Goal: Communication & Community: Answer question/provide support

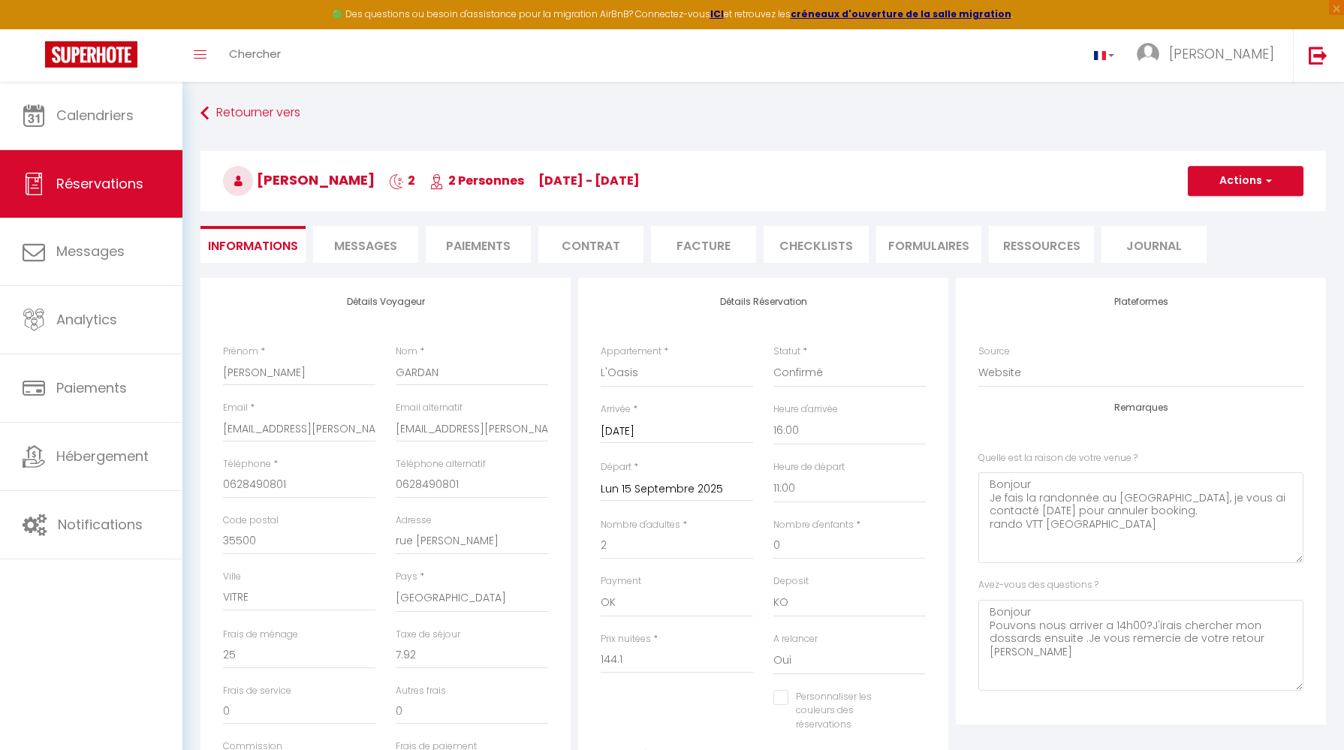
select select "22729"
select select "16:00"
select select "11:00"
select select "14"
select select "69"
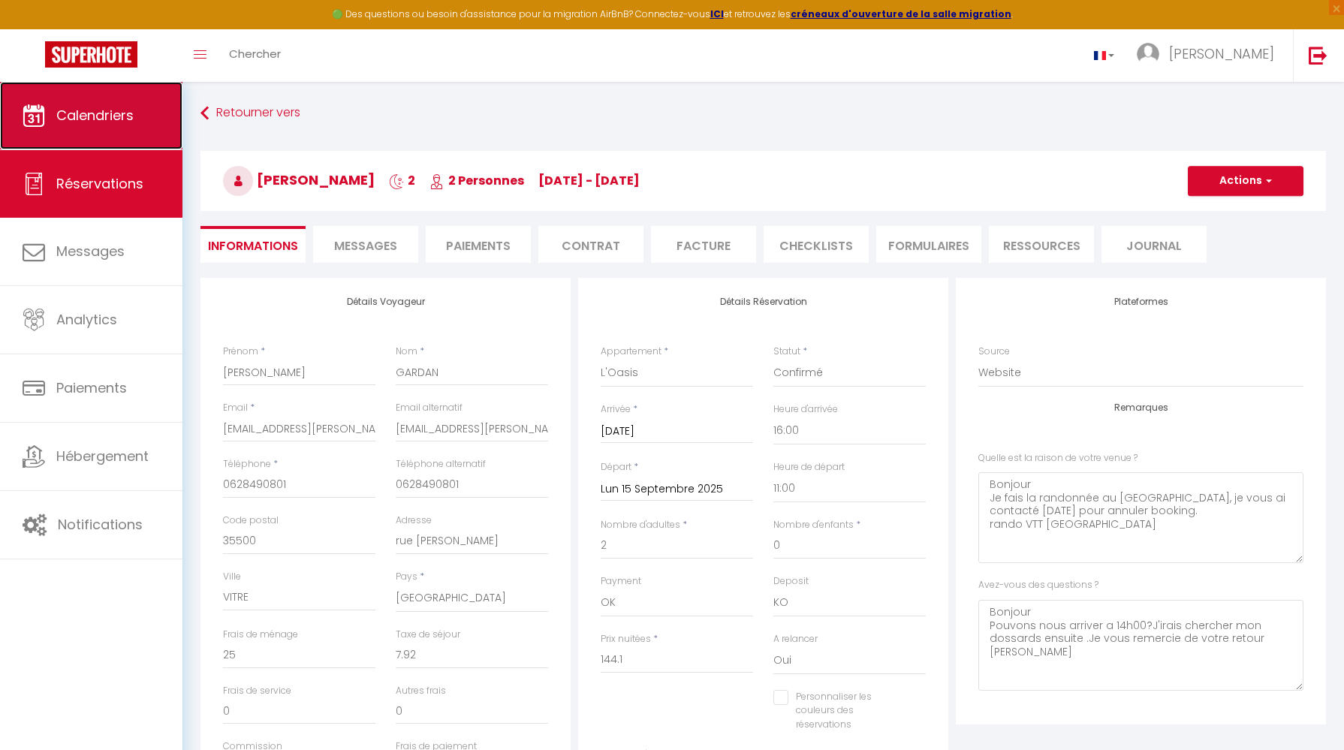
click at [103, 110] on span "Calendriers" at bounding box center [94, 115] width 77 height 19
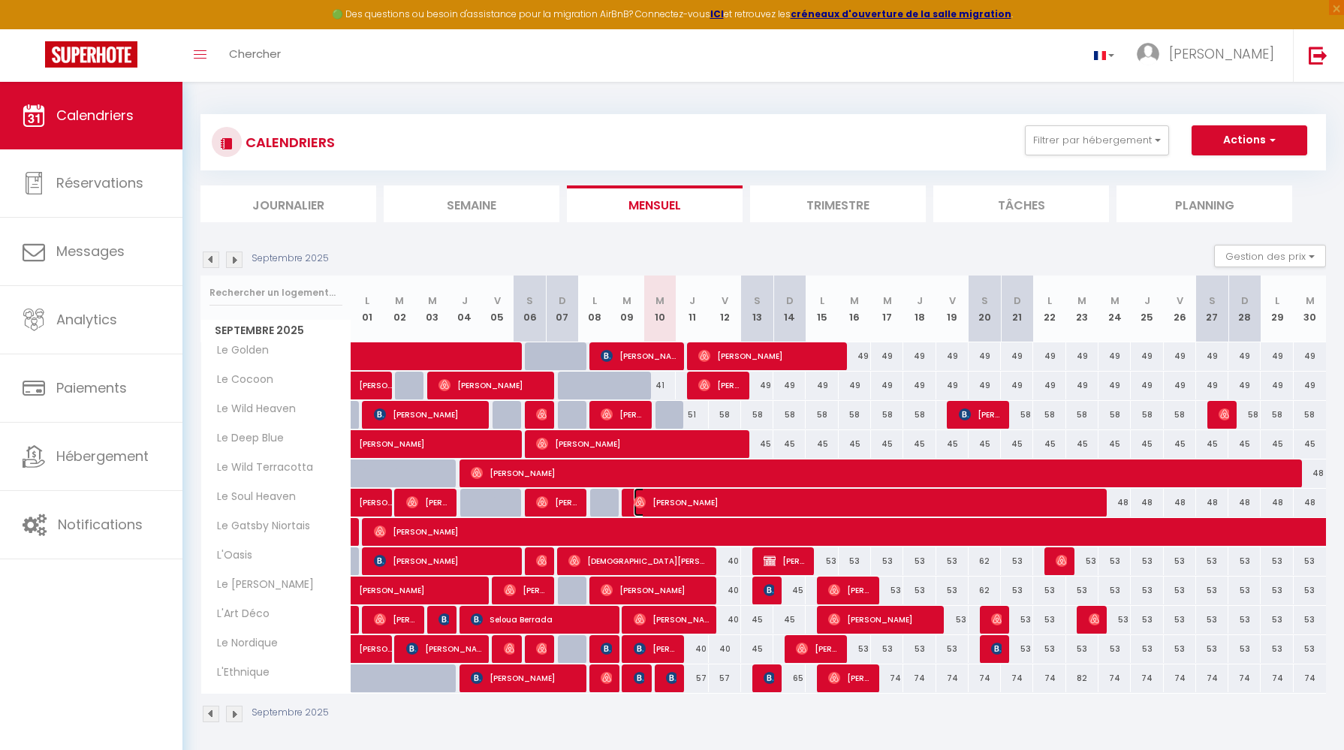
click at [686, 498] on span "[PERSON_NAME]" at bounding box center [865, 502] width 463 height 29
select select "OK"
select select "0"
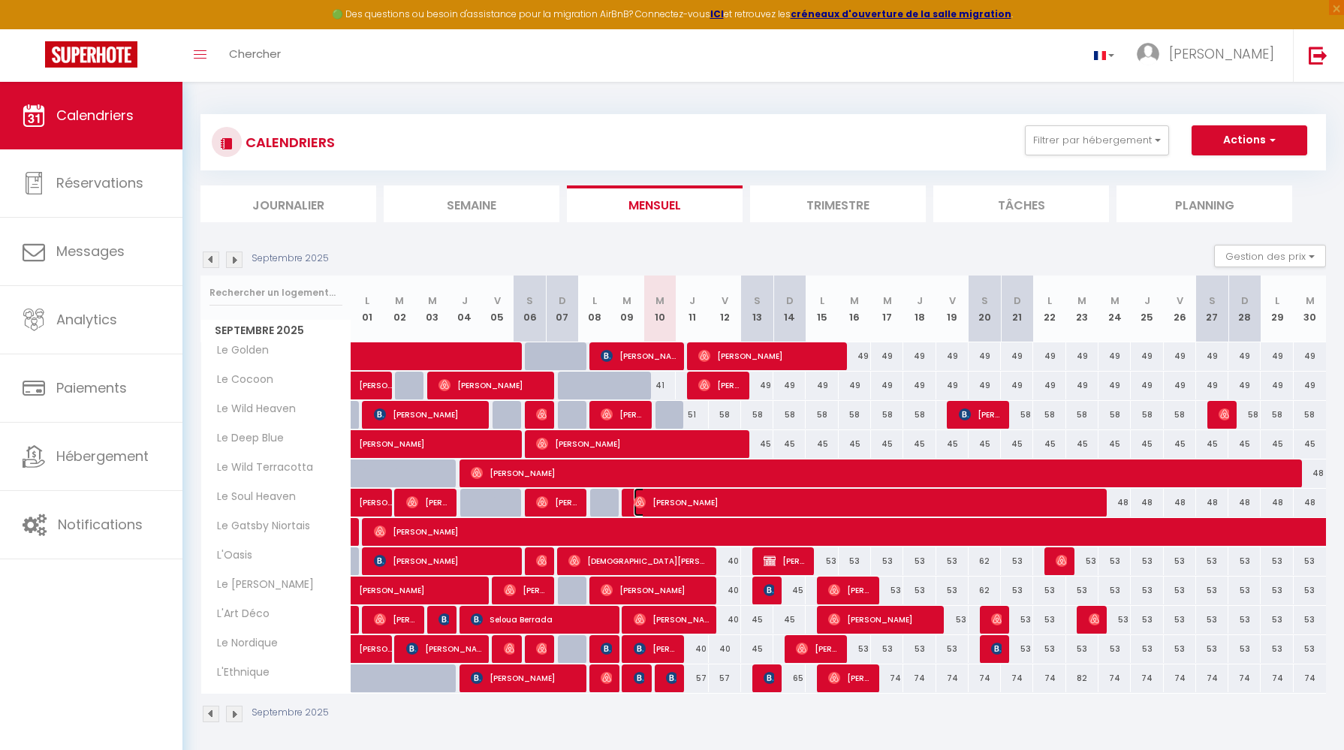
select select "1"
select select
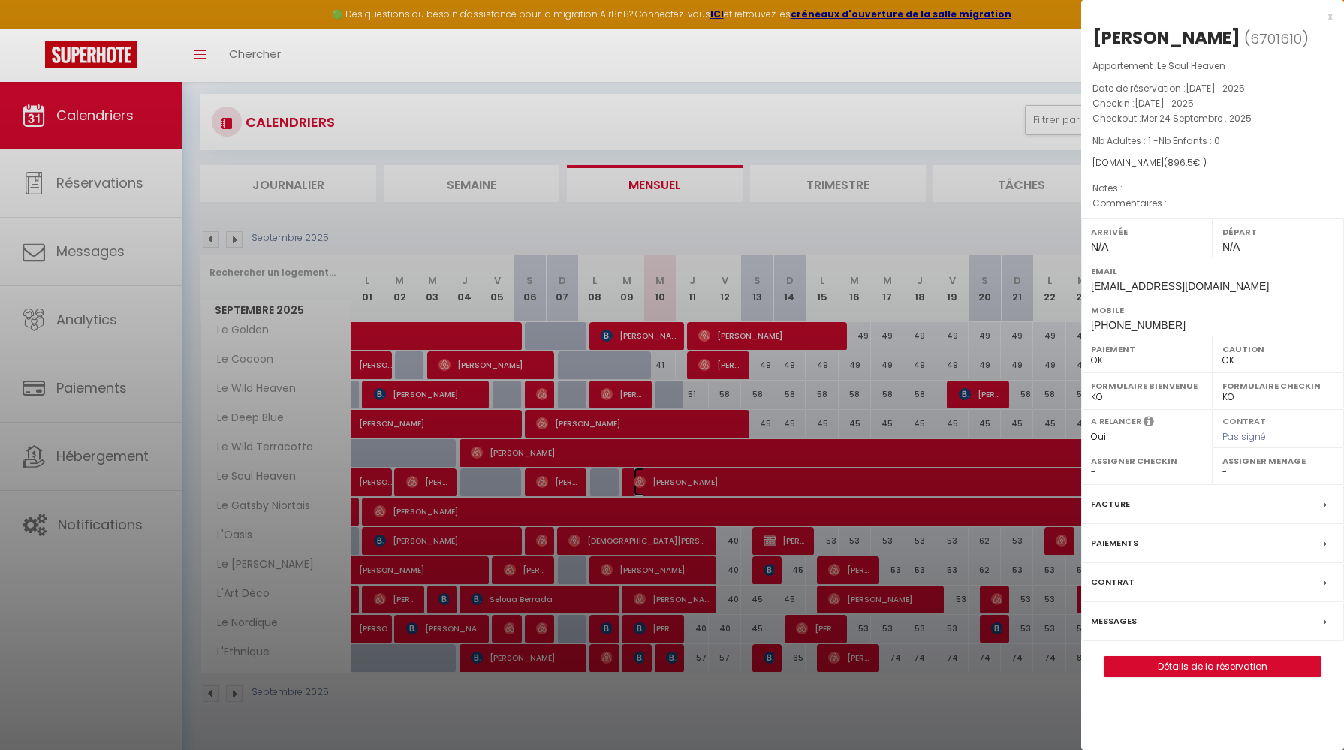
scroll to position [30, 0]
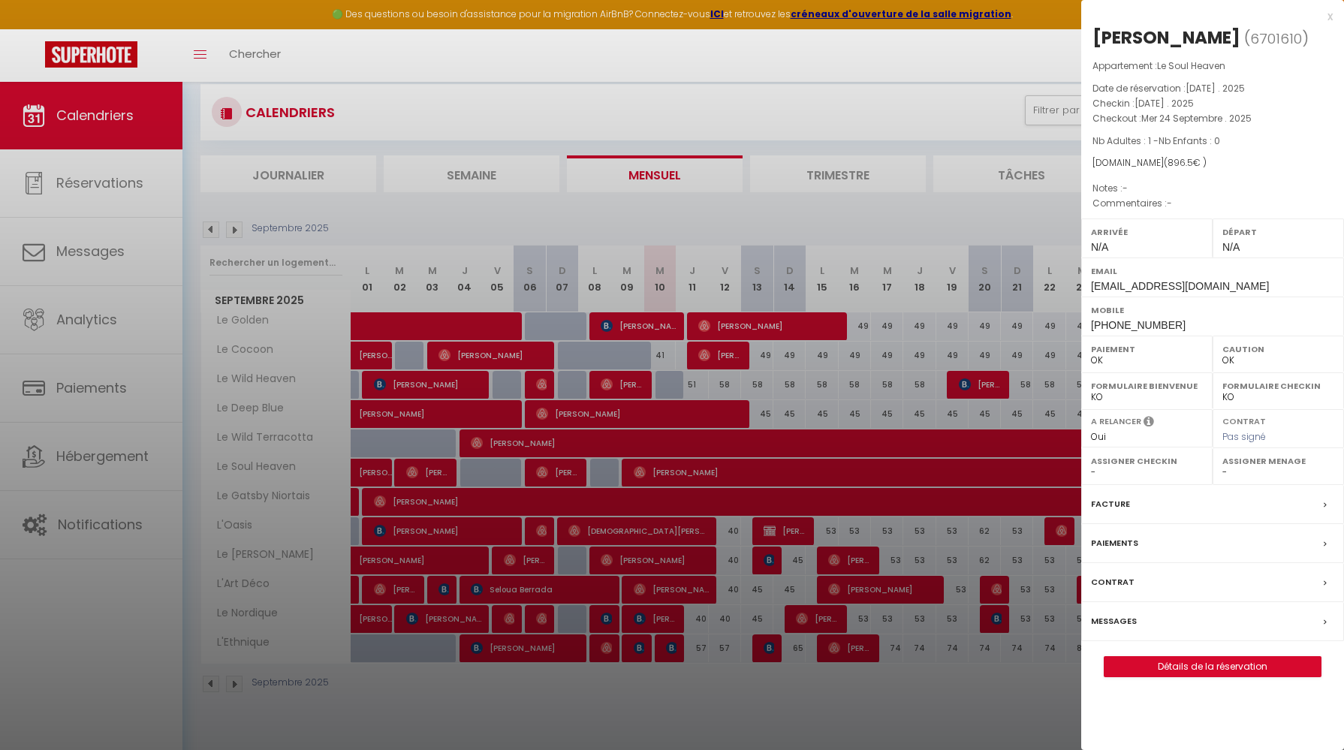
click at [112, 452] on div at bounding box center [672, 375] width 1344 height 750
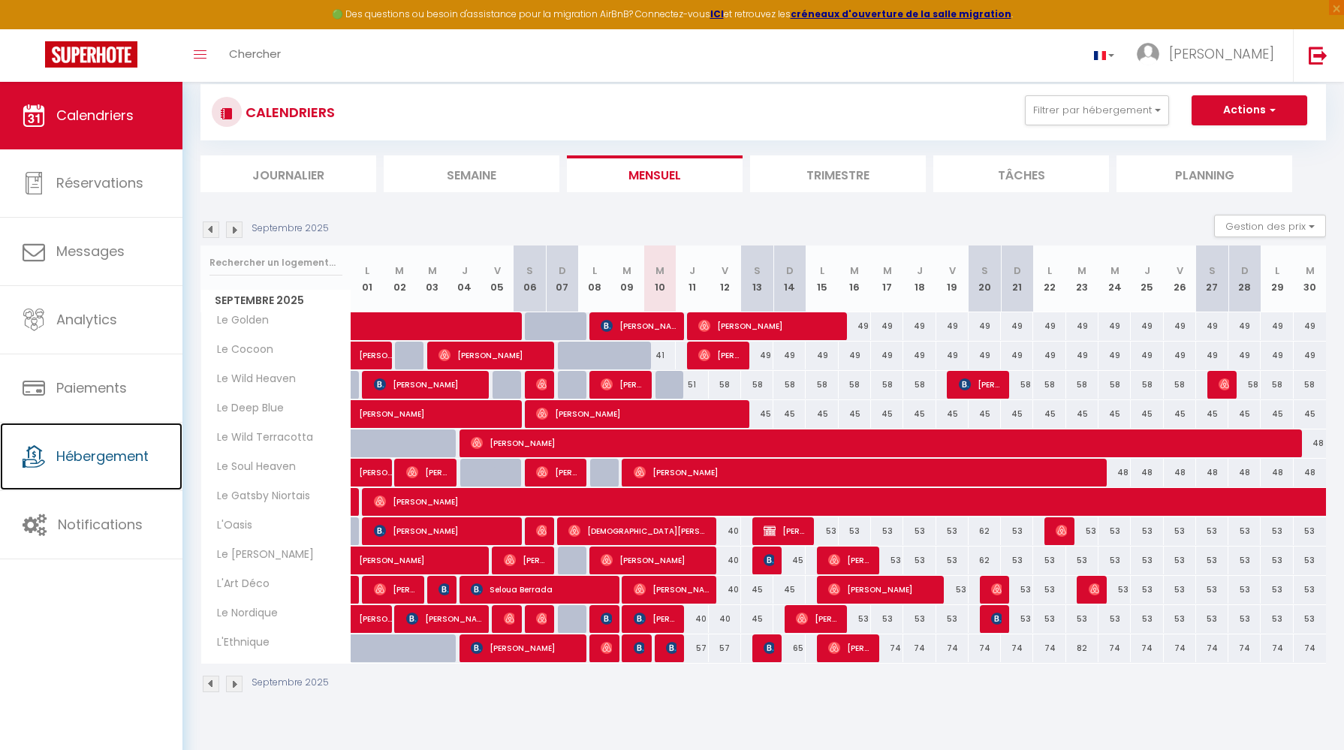
click at [112, 452] on span "Hébergement" at bounding box center [102, 456] width 92 height 19
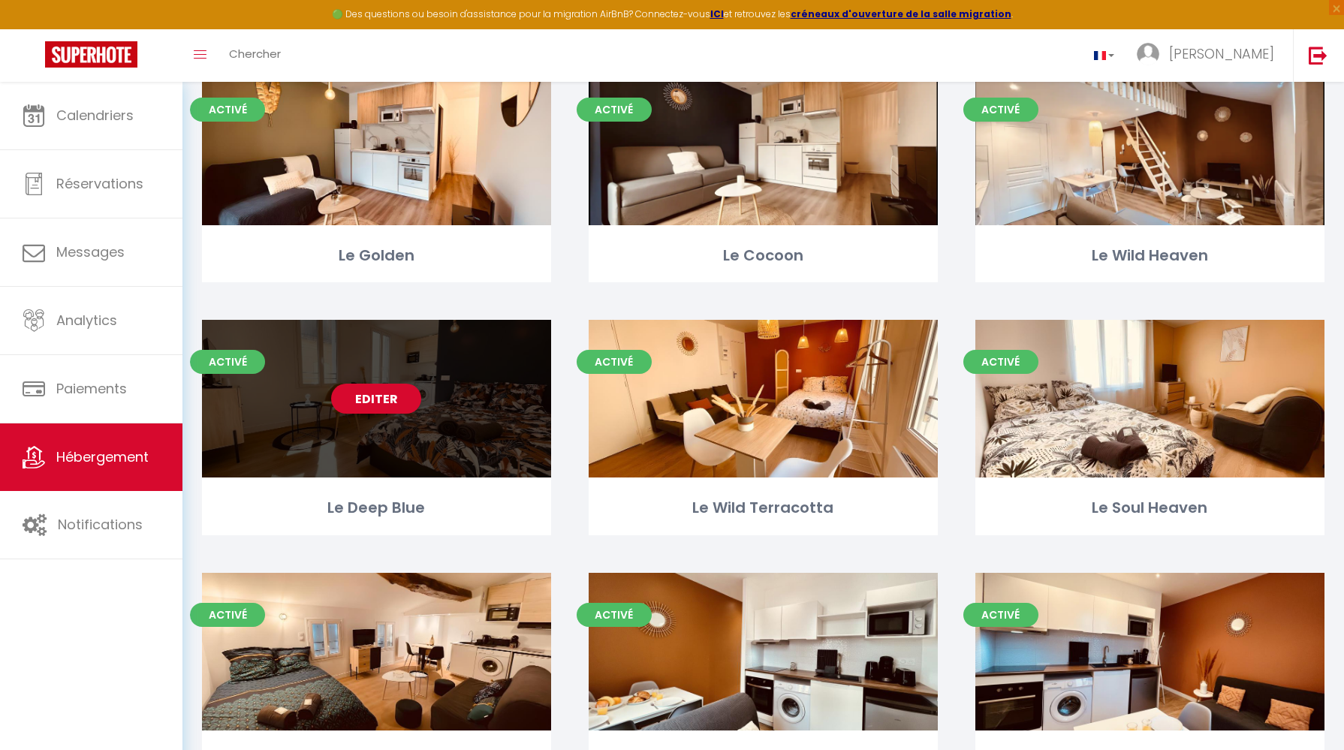
scroll to position [153, 0]
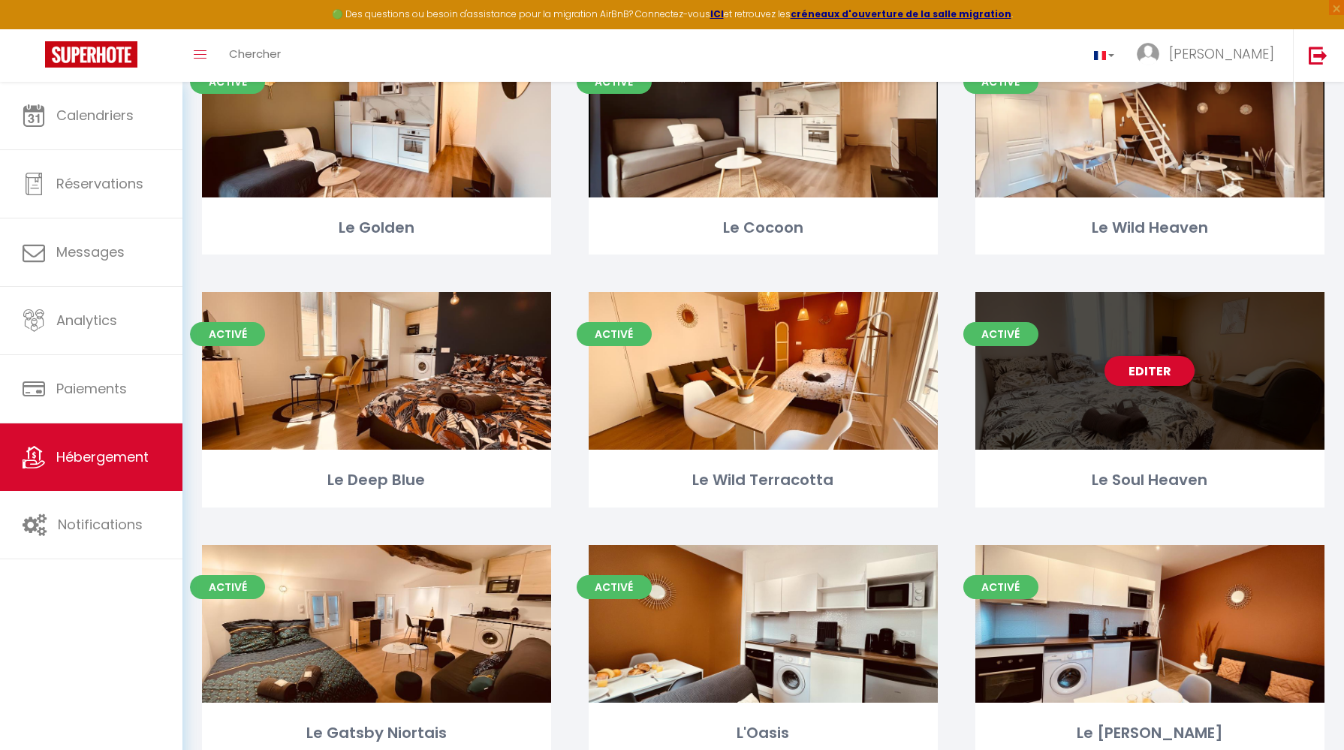
click at [1149, 406] on div "Editer" at bounding box center [1149, 371] width 349 height 158
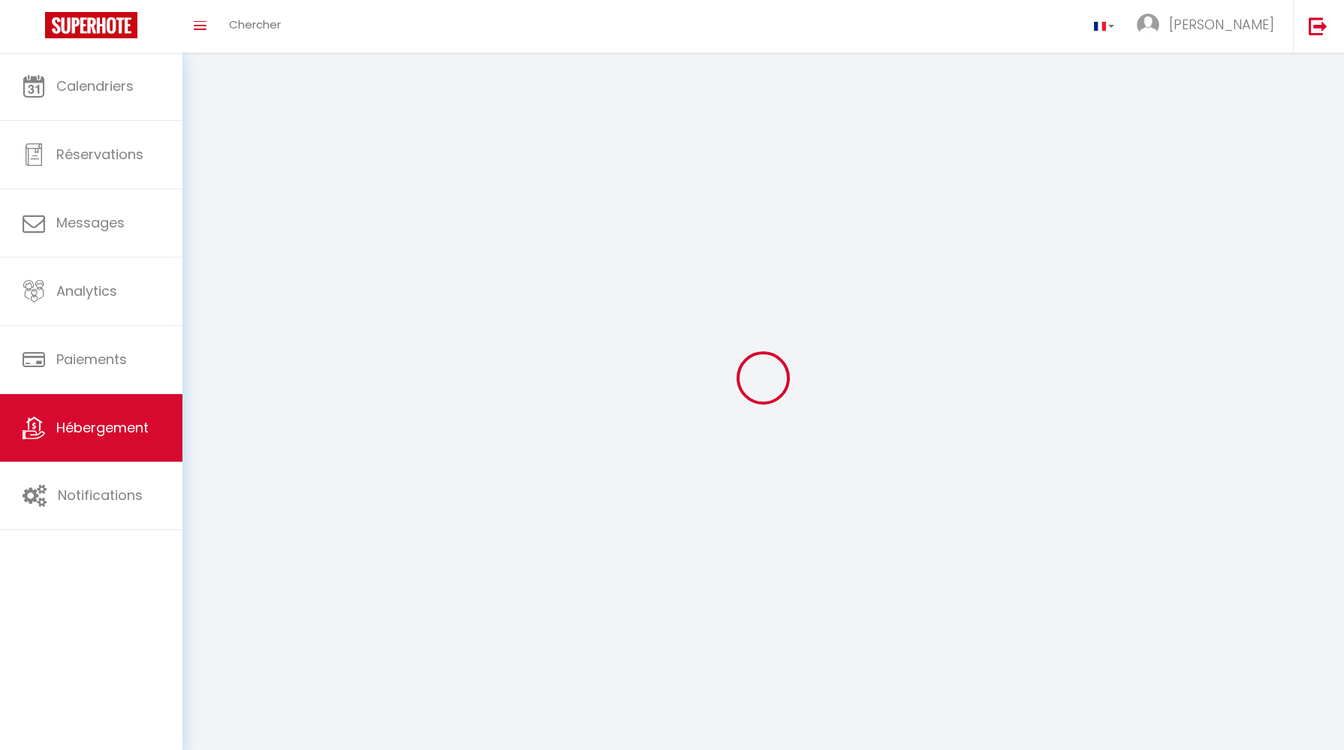
select select "1"
select select "28"
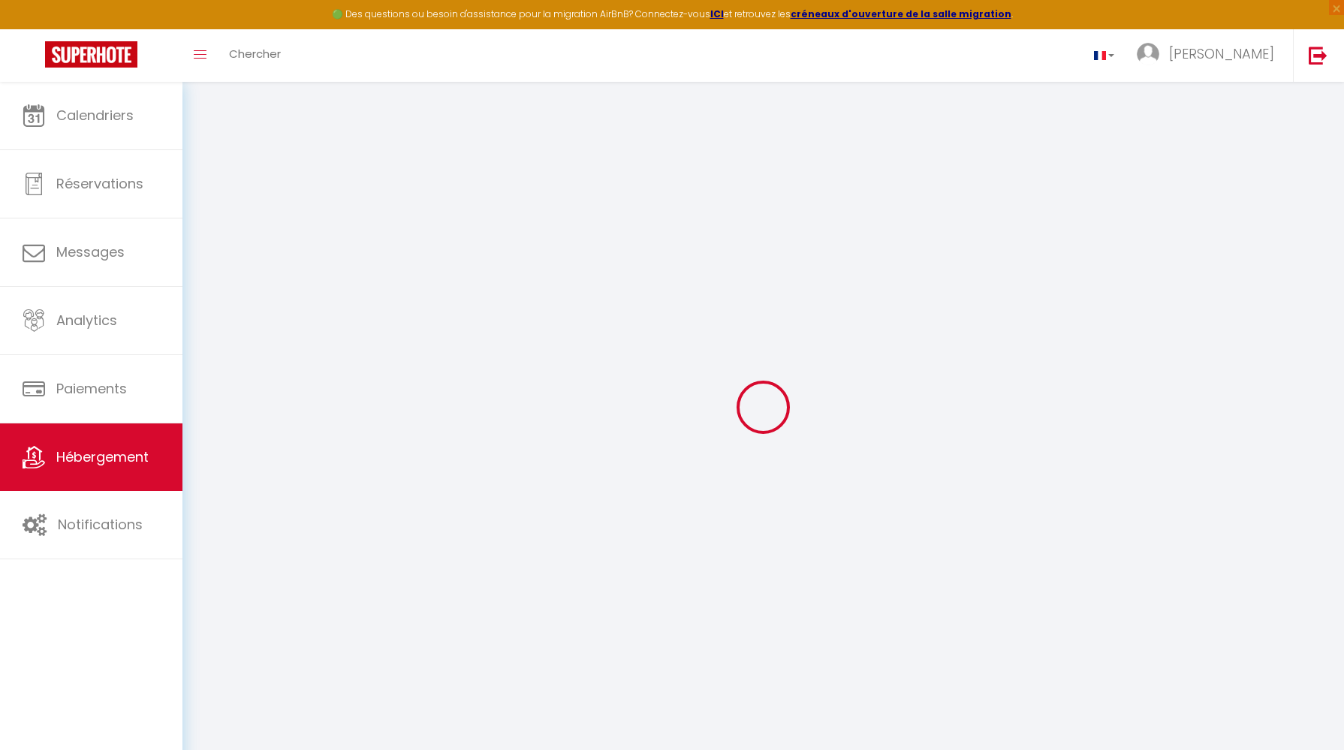
select select
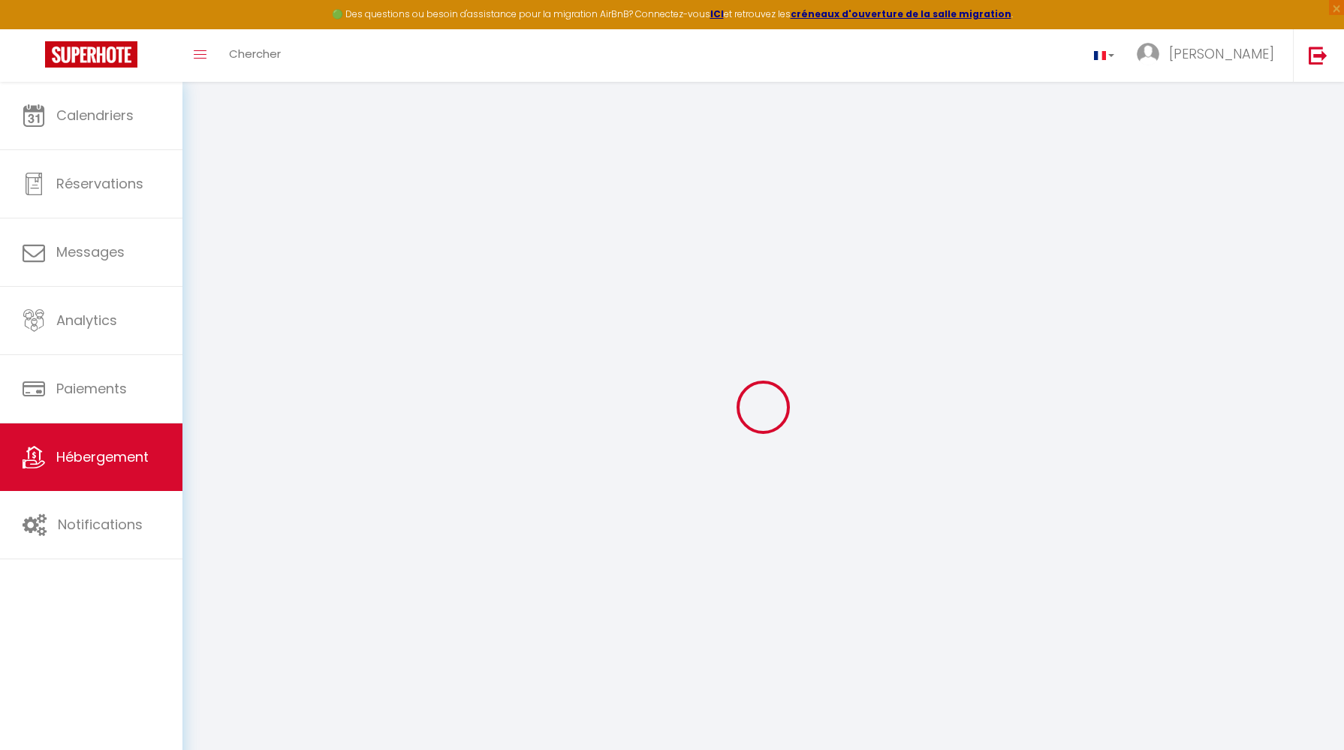
select select
checkbox input "false"
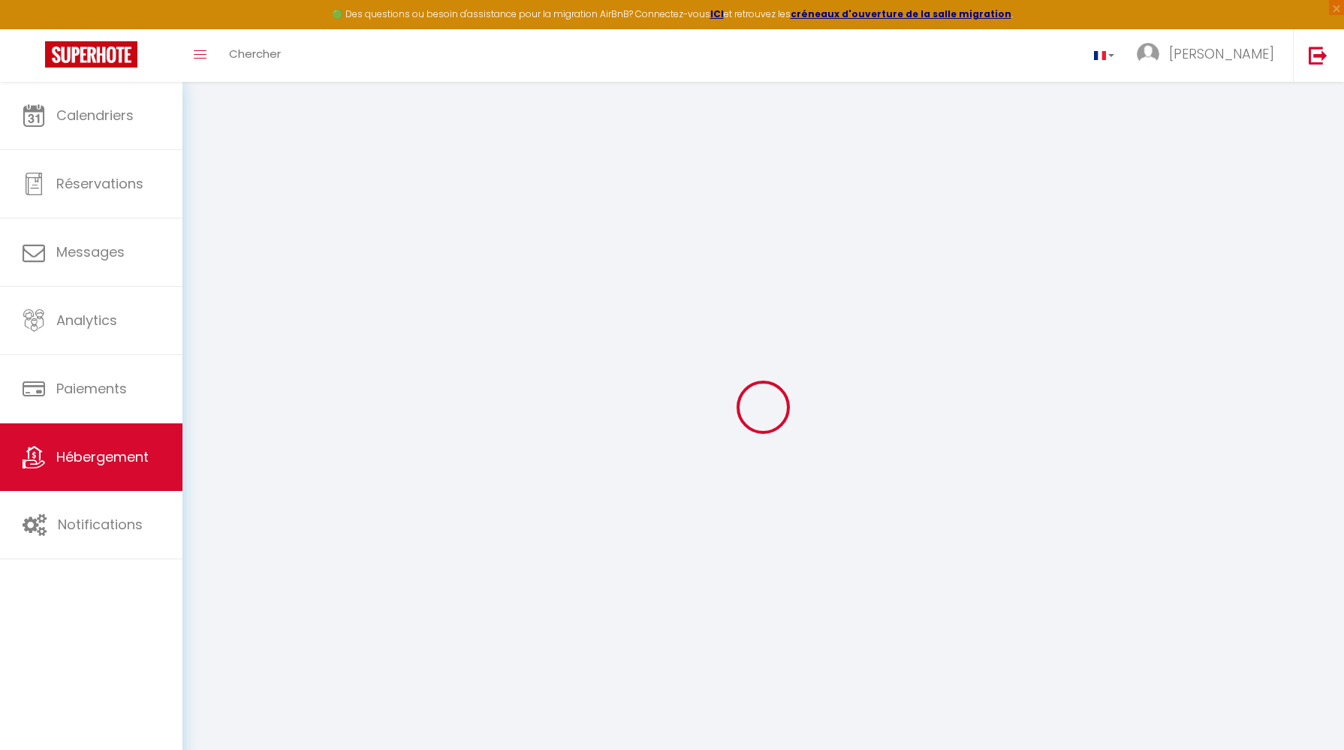
select select
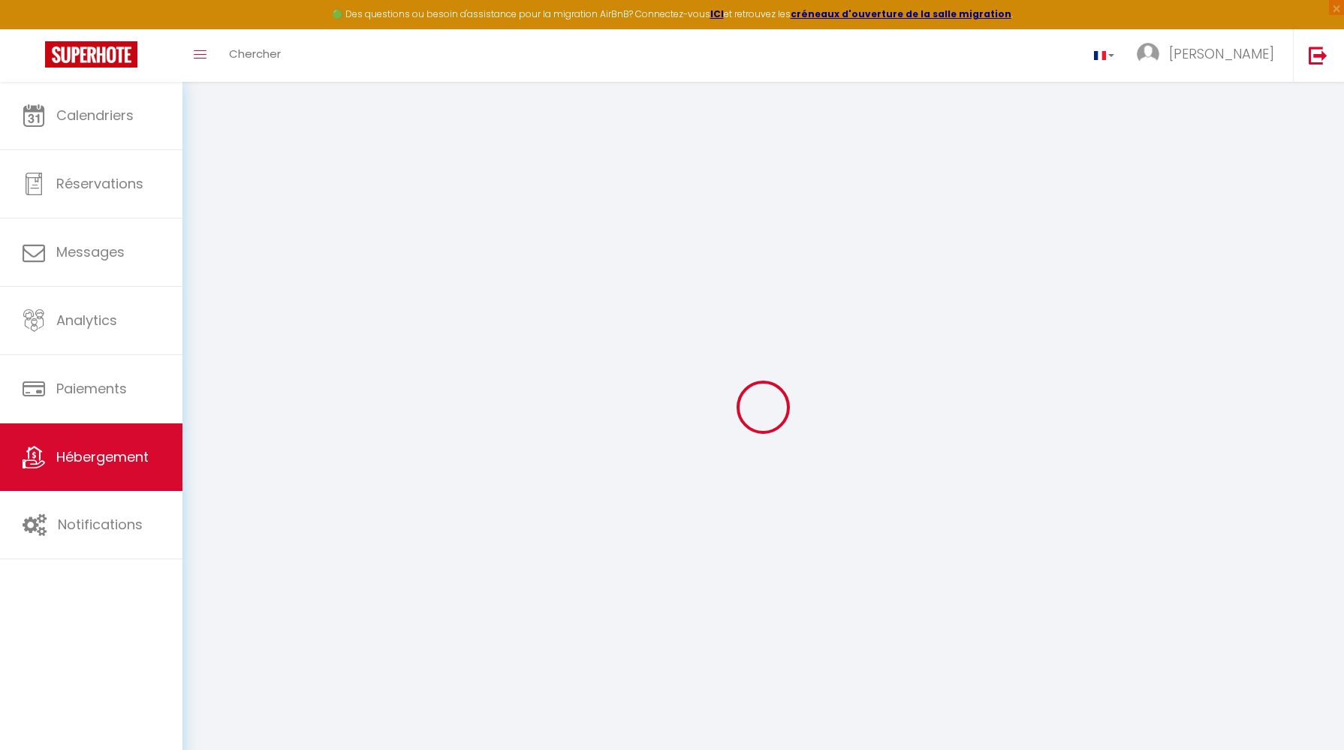
select select
checkbox input "false"
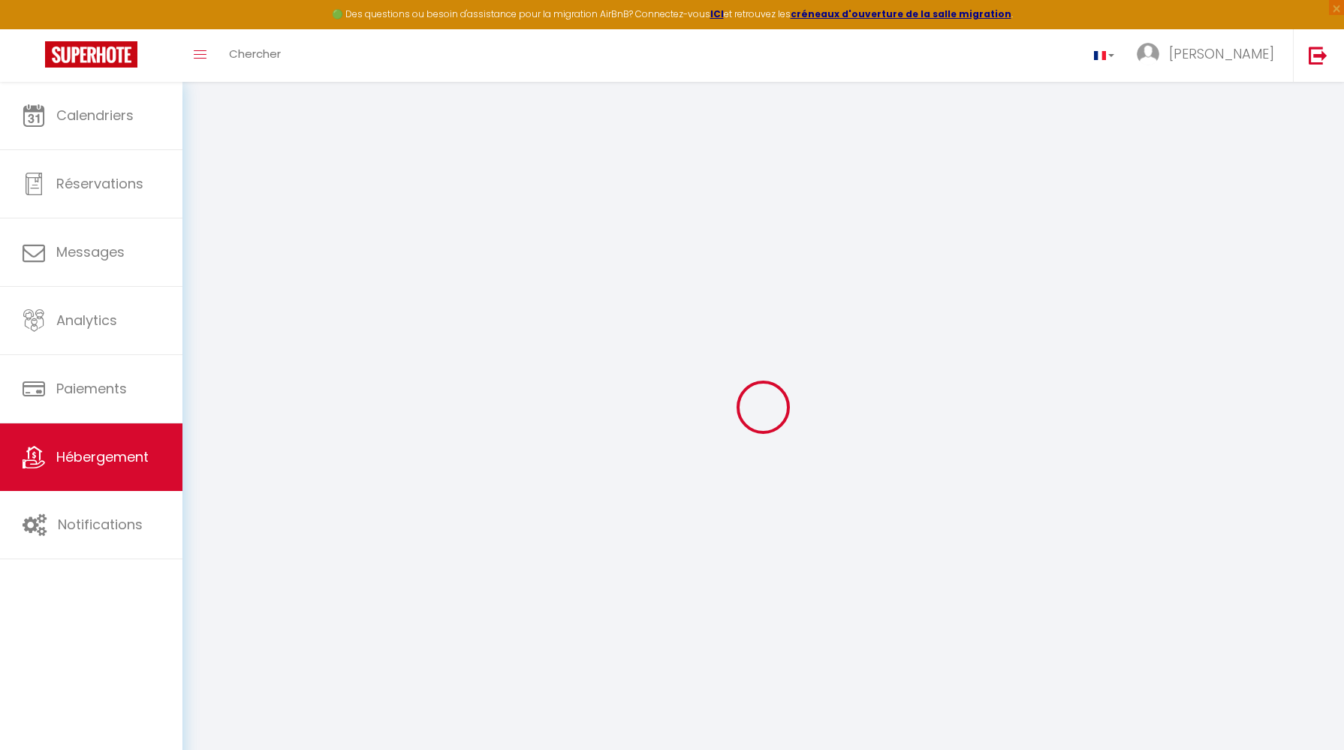
checkbox input "false"
select select
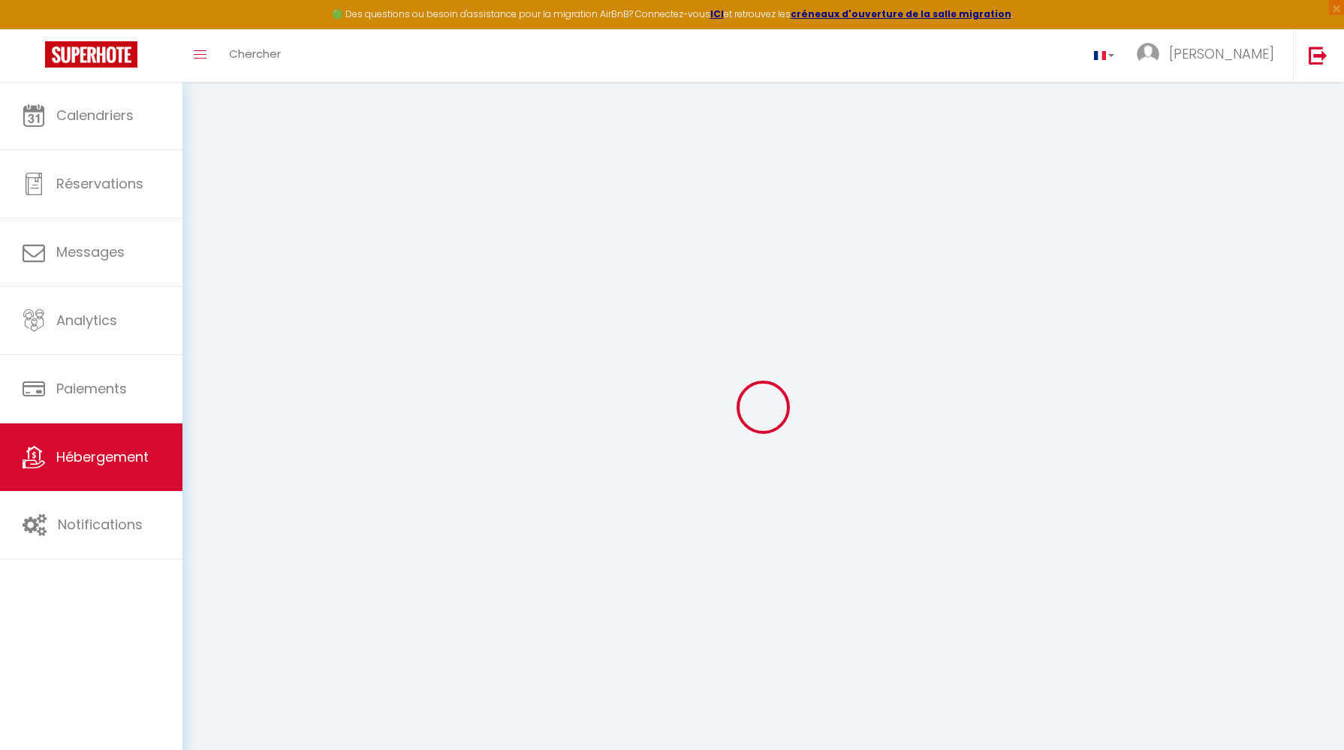
select select
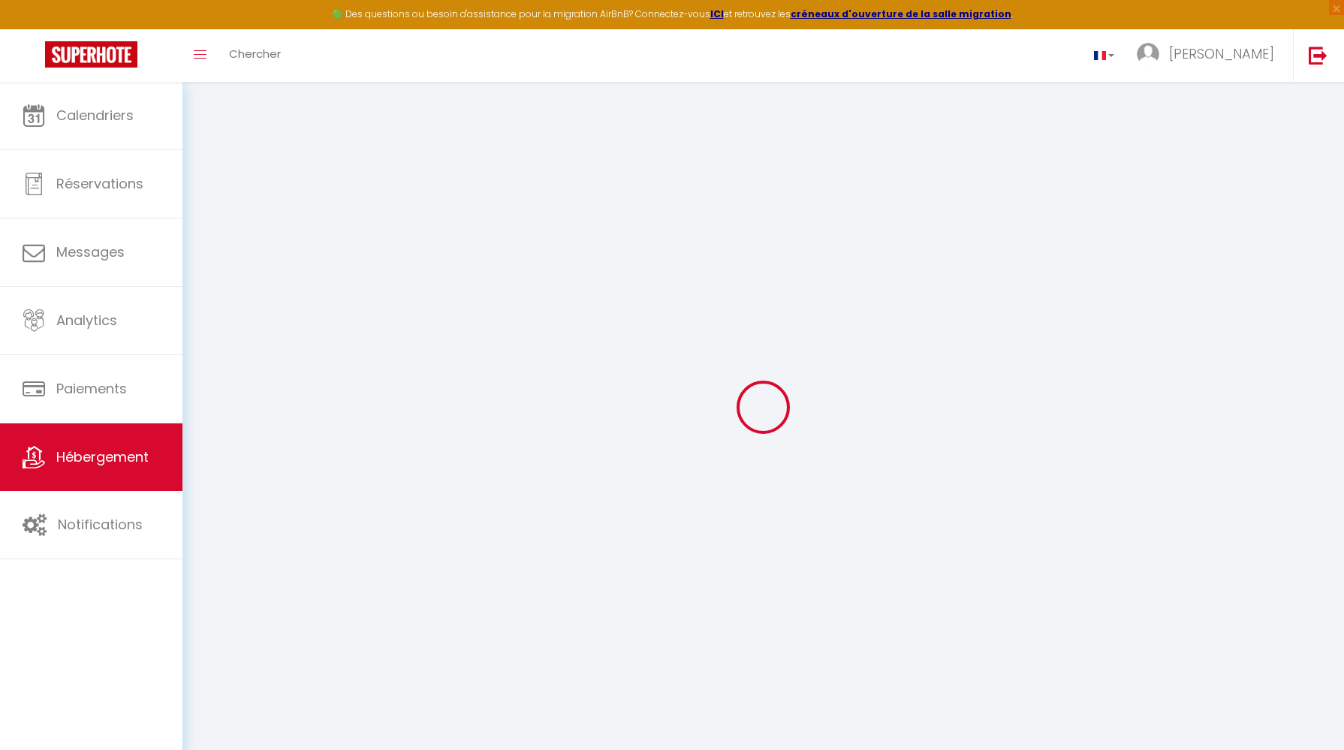
checkbox input "false"
select select
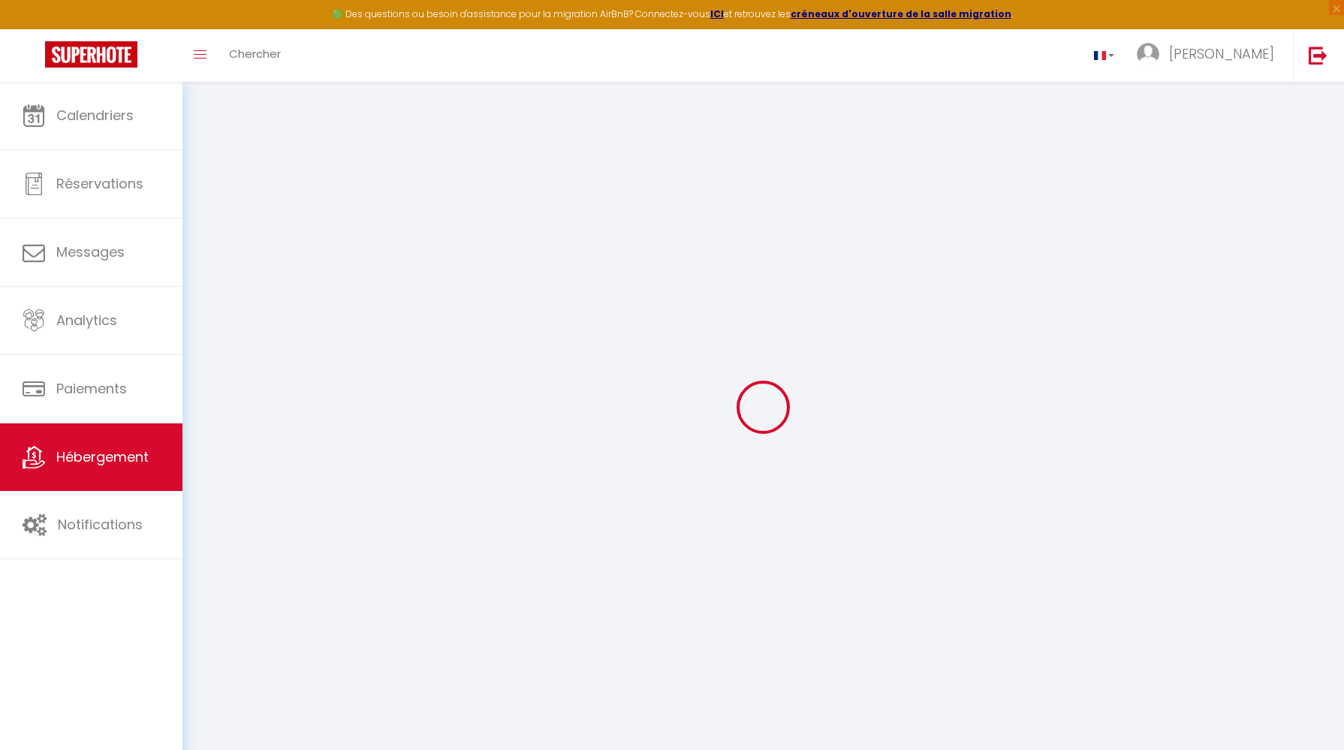
select select
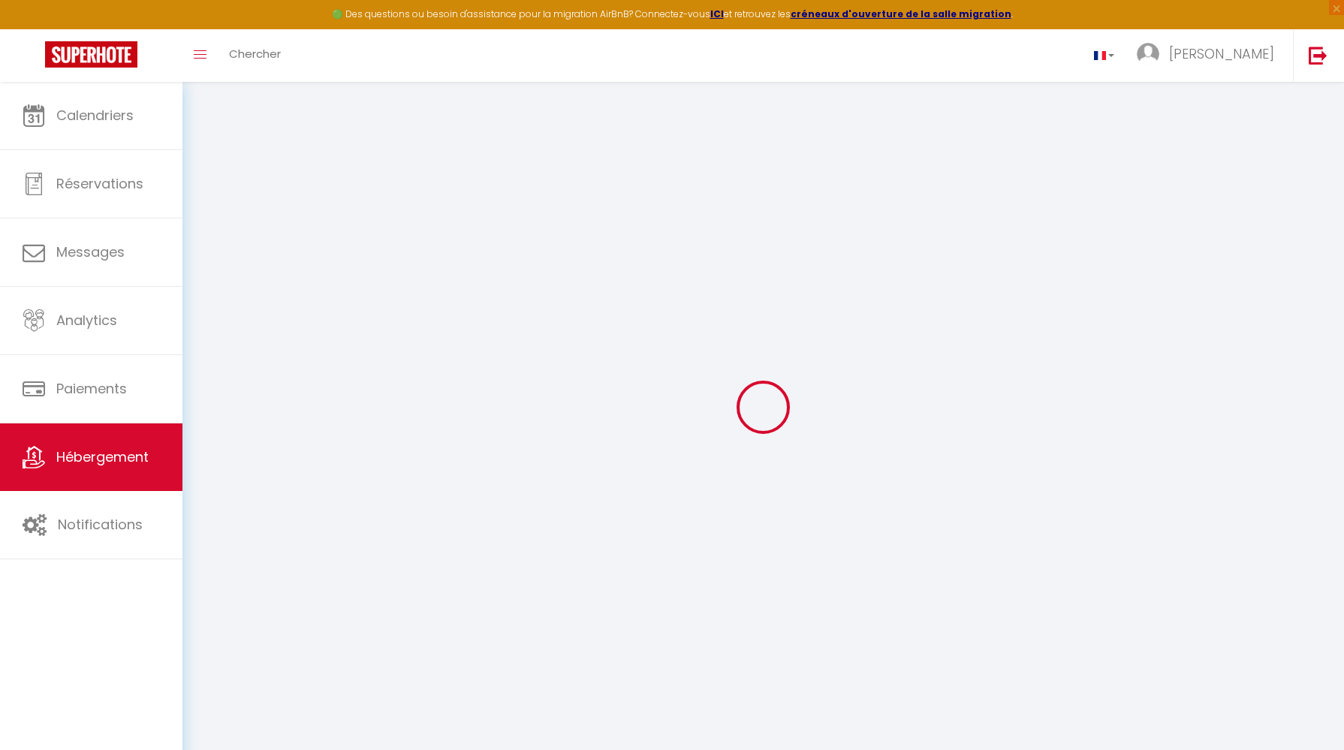
select select
checkbox input "false"
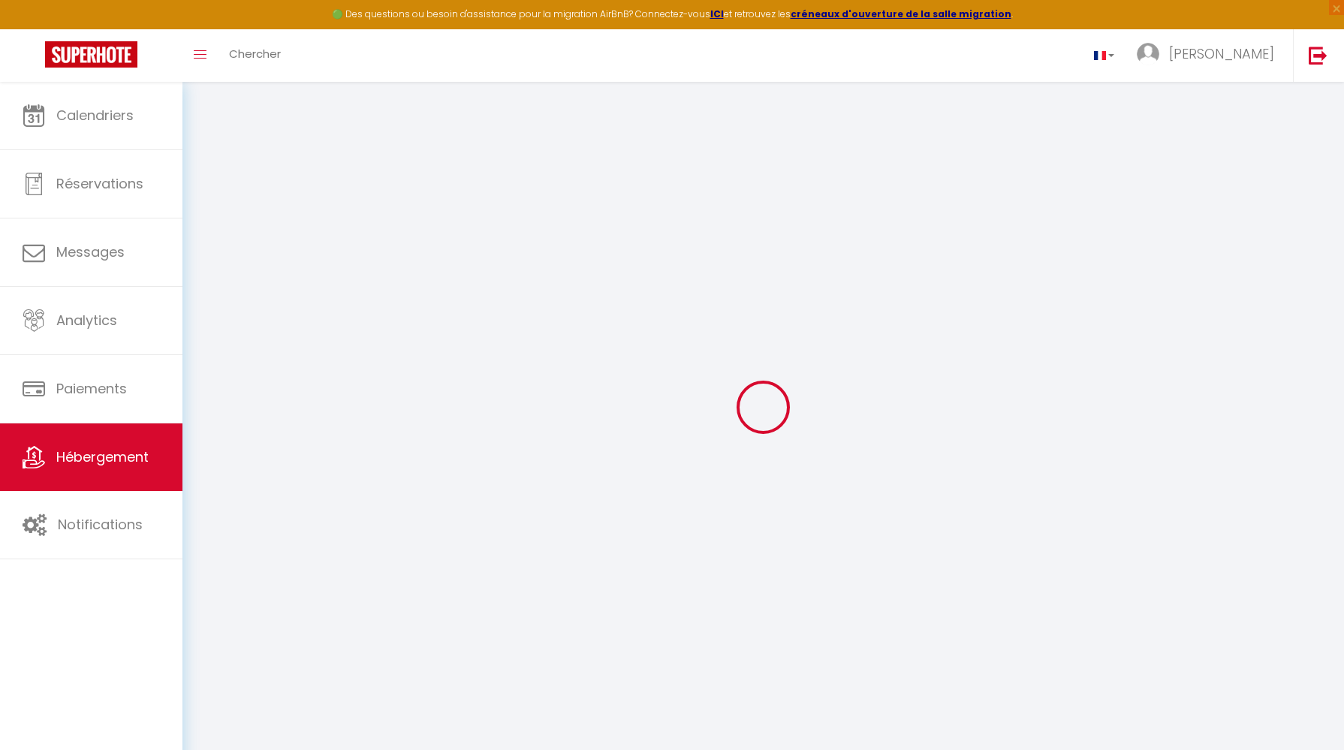
checkbox input "false"
select select
type input "Le Soul Heaven"
type input "MJ"
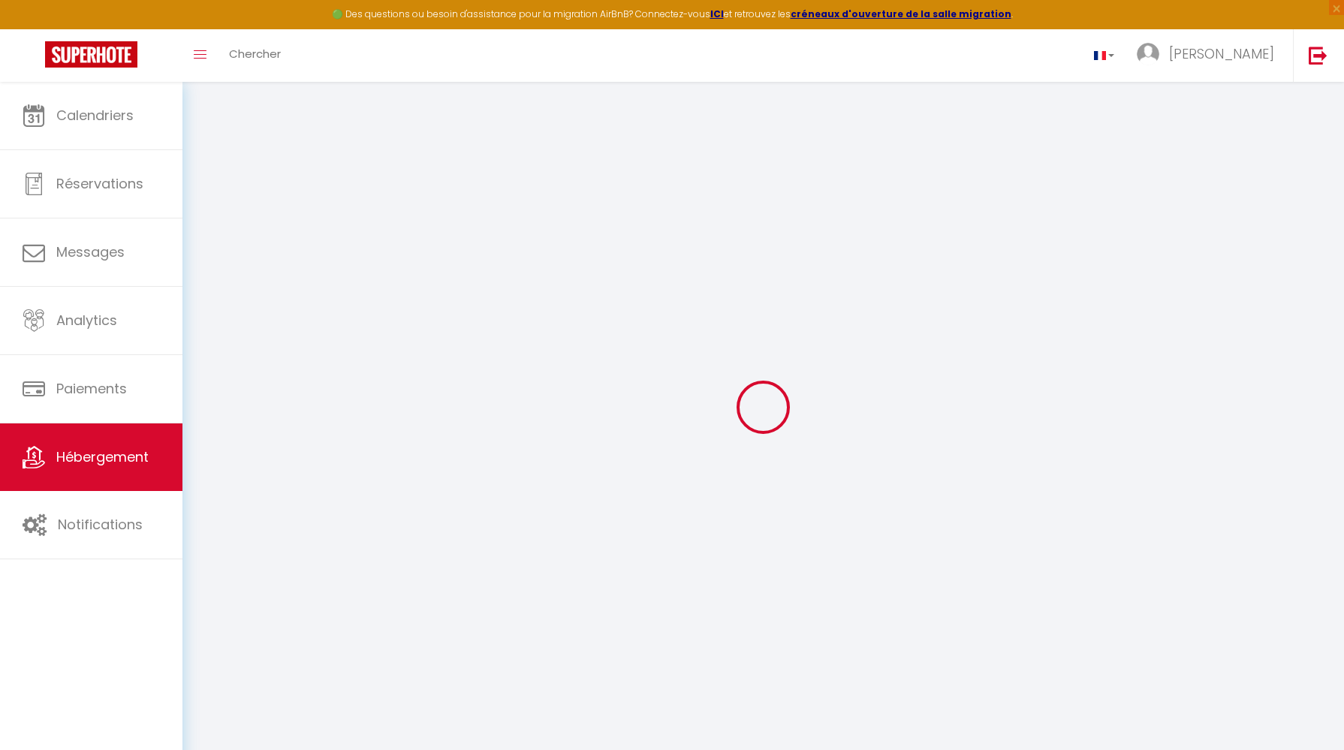
type input "AVENIR IMMO"
type input "2 PLACE [PERSON_NAME]"
type input "44200"
type input "[GEOGRAPHIC_DATA]"
select select "0"
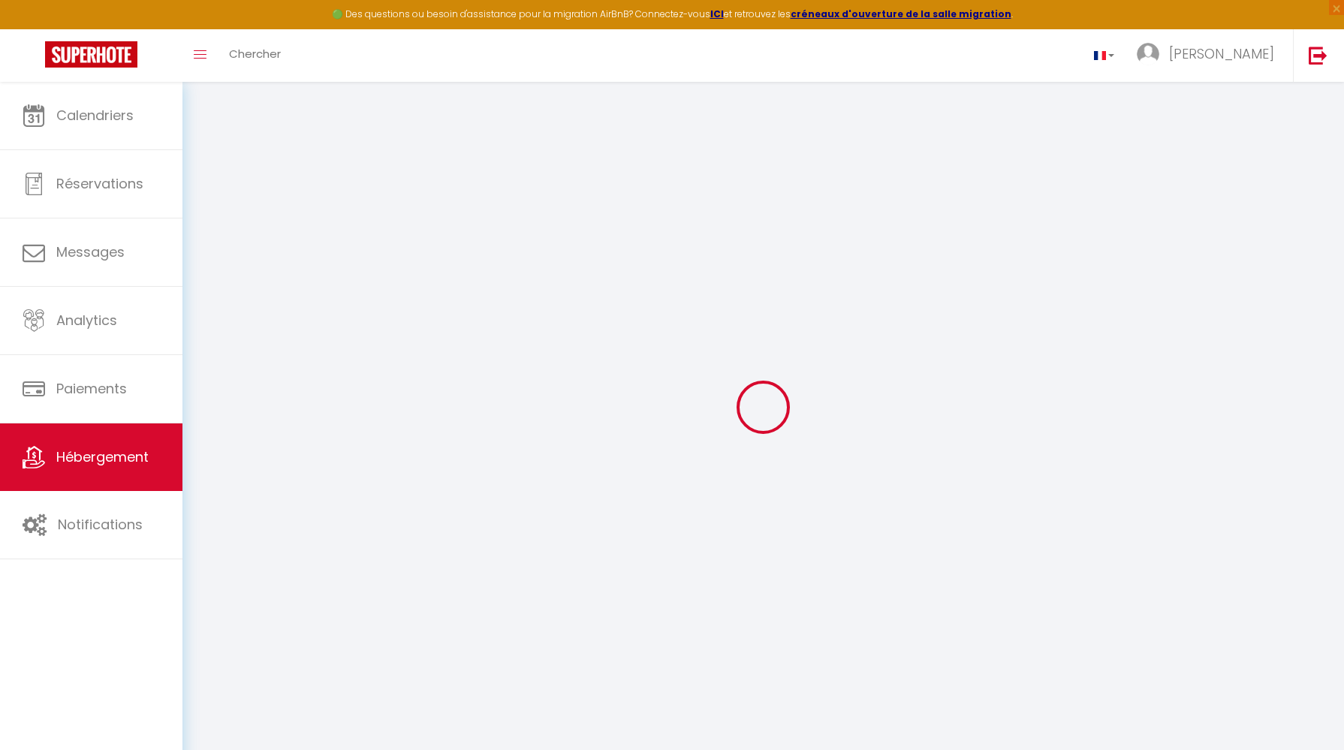
type input "51"
type input "25"
type input "5"
type input "4.60"
type input "300"
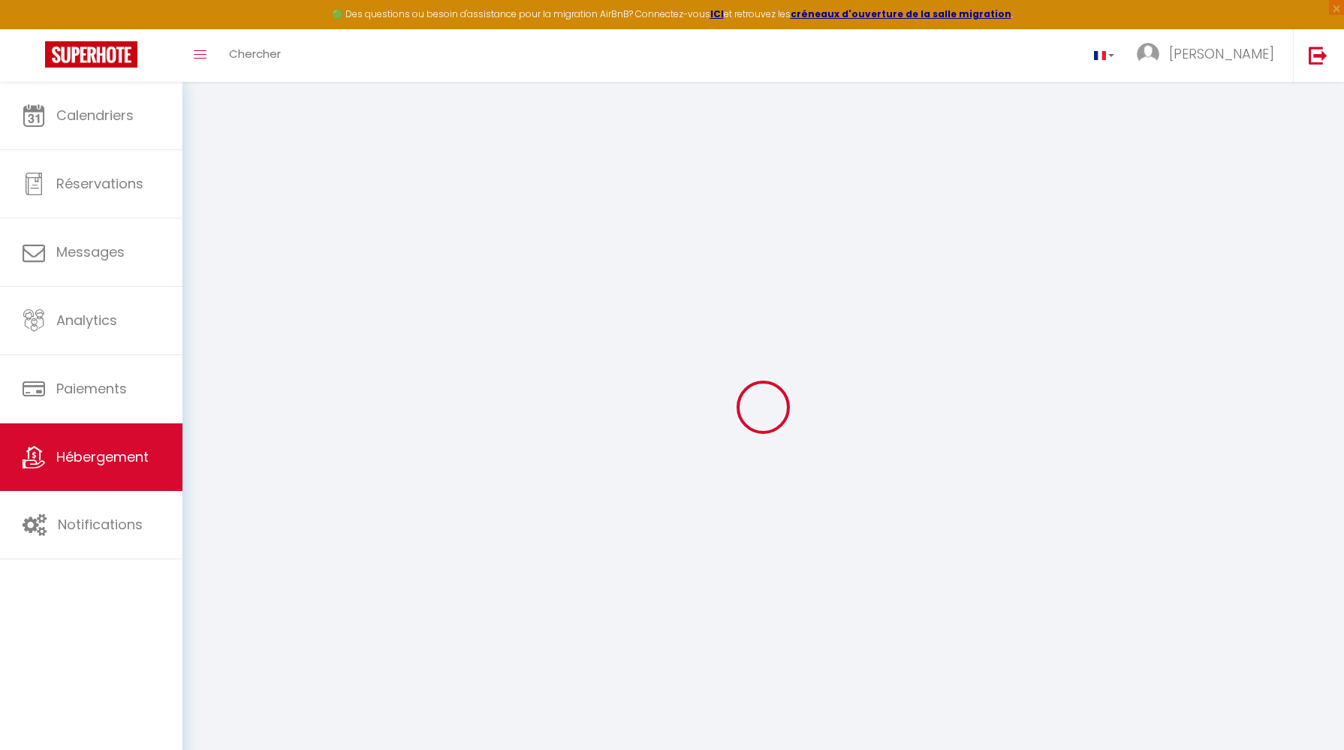
select select
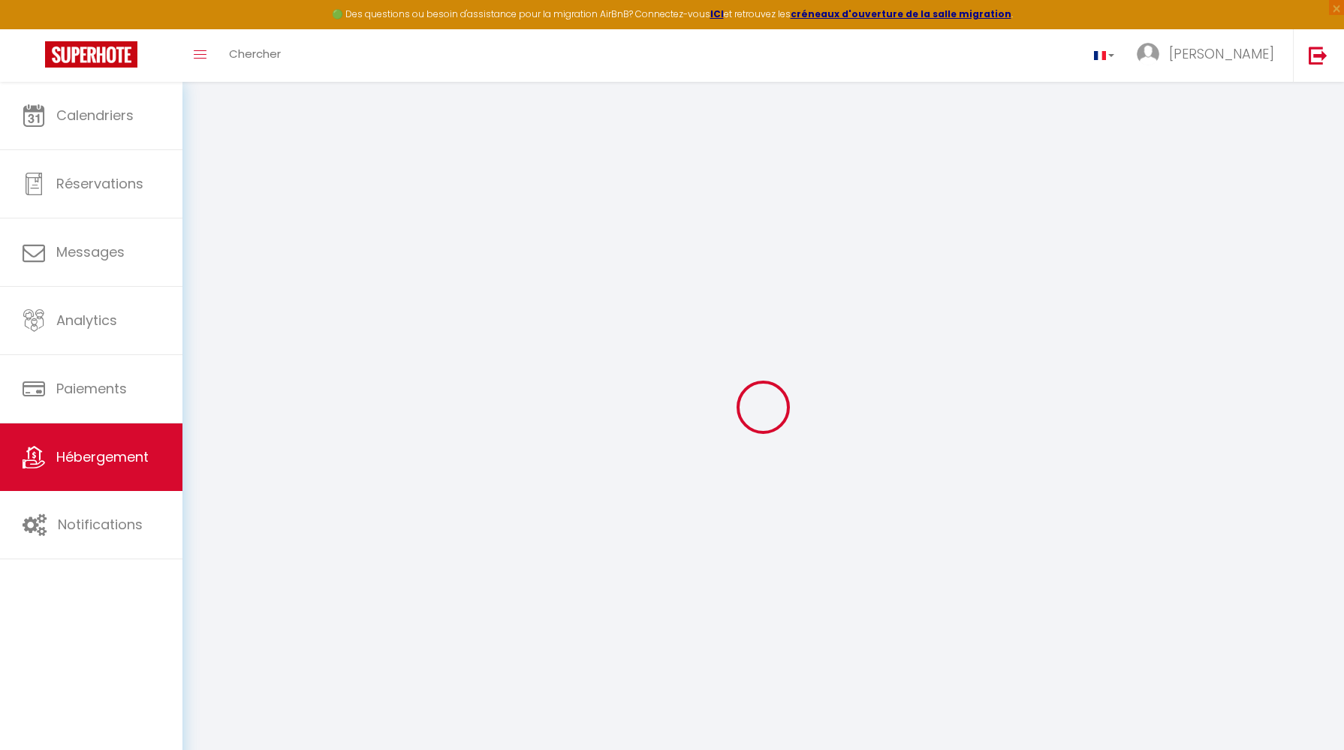
select select
type input "[STREET_ADDRESS]"
type input "79000"
type input "Niort"
type input "[EMAIL_ADDRESS][DOMAIN_NAME]"
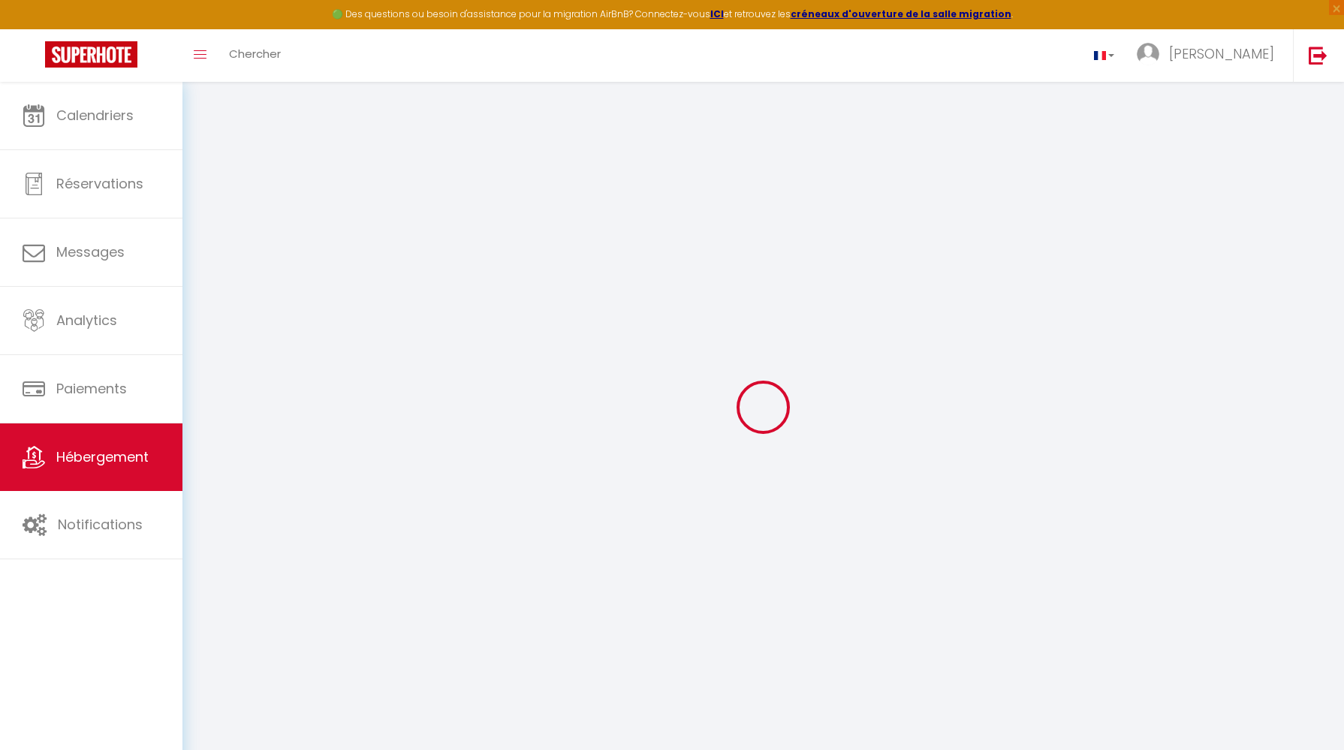
select select
checkbox input "false"
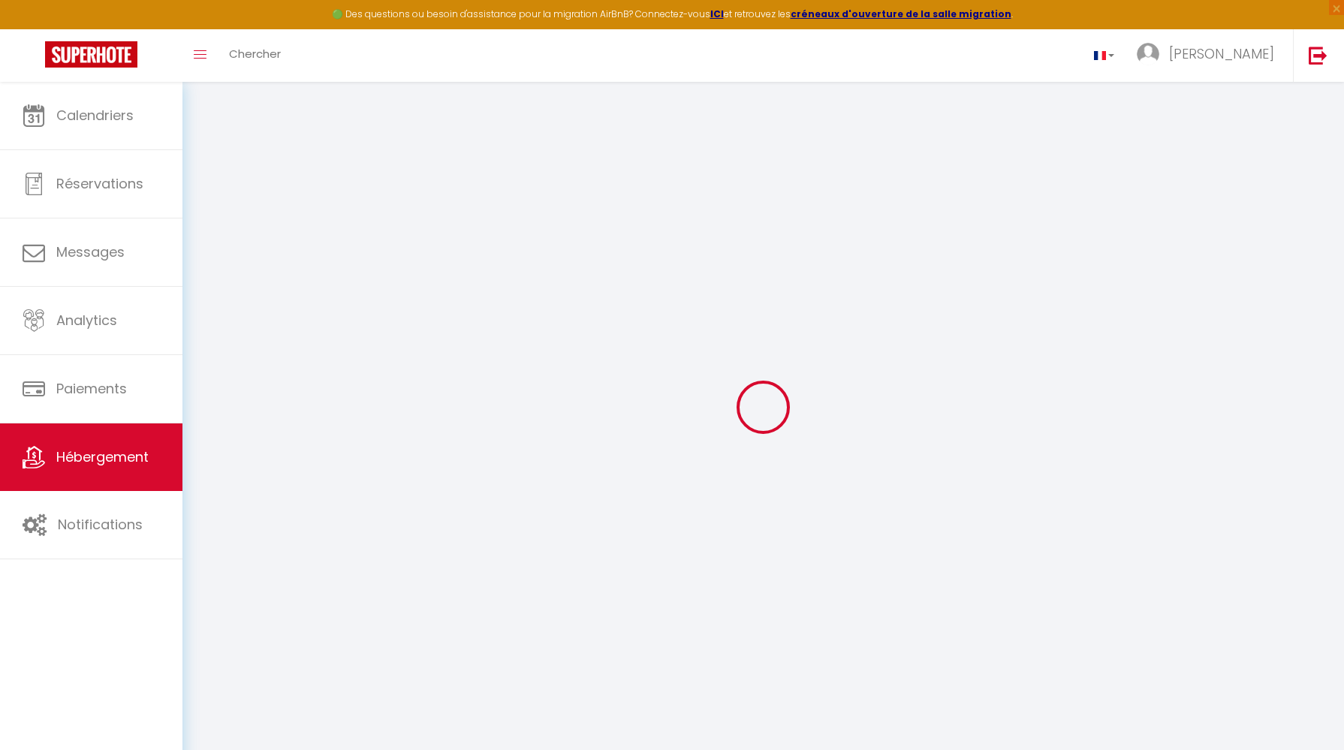
radio input "true"
select select
type input "0"
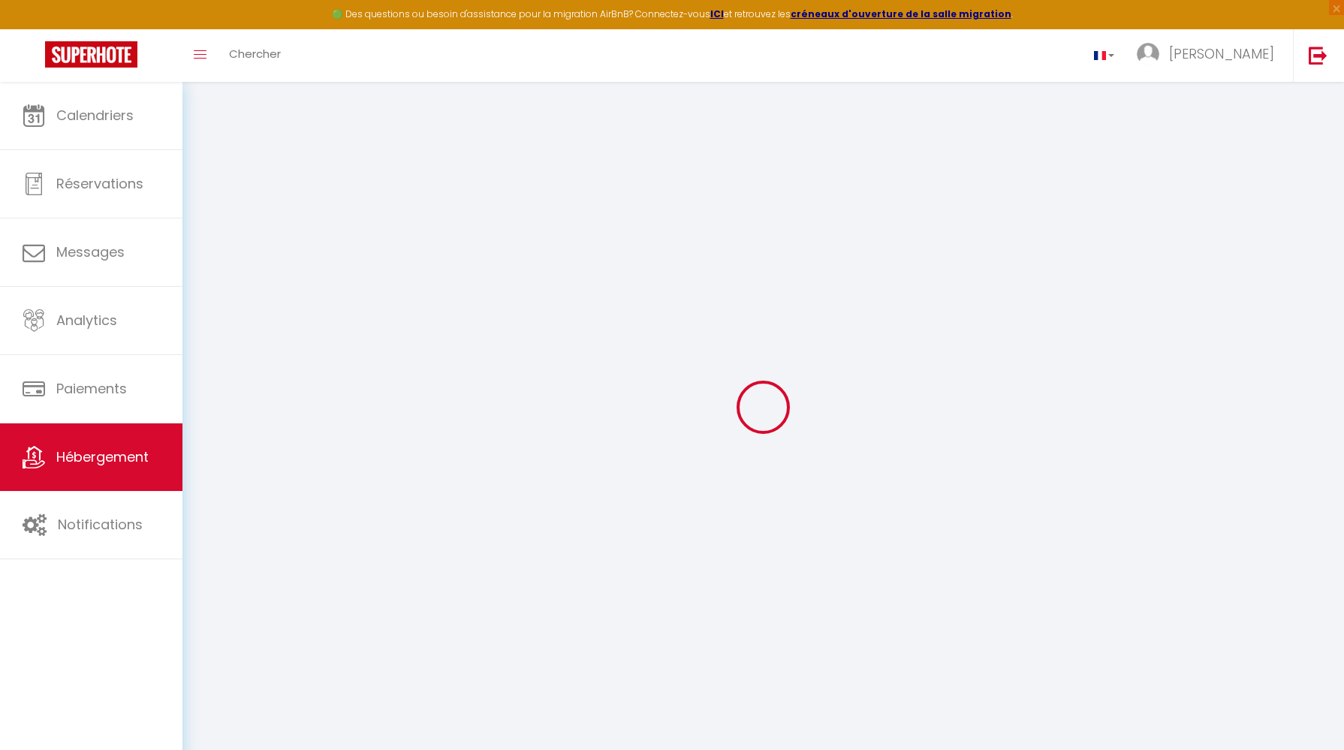
type input "0"
select select
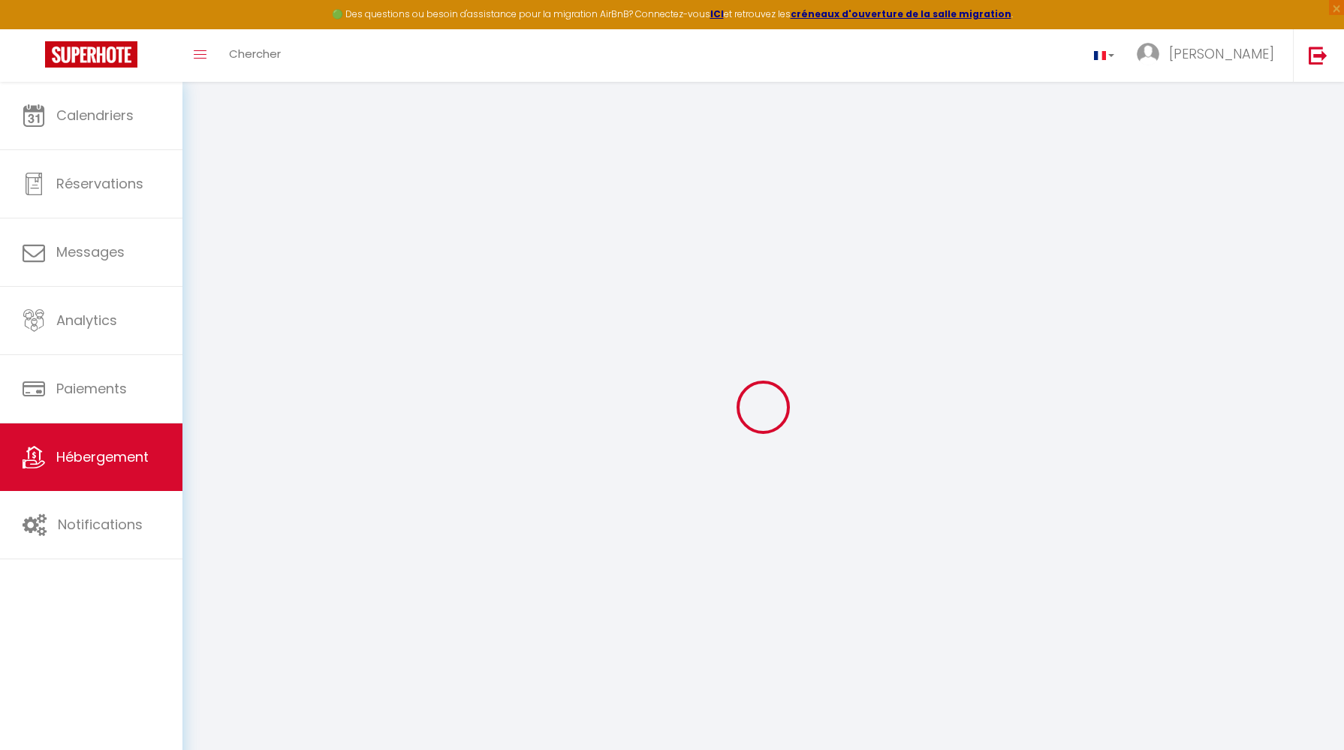
select select
checkbox input "false"
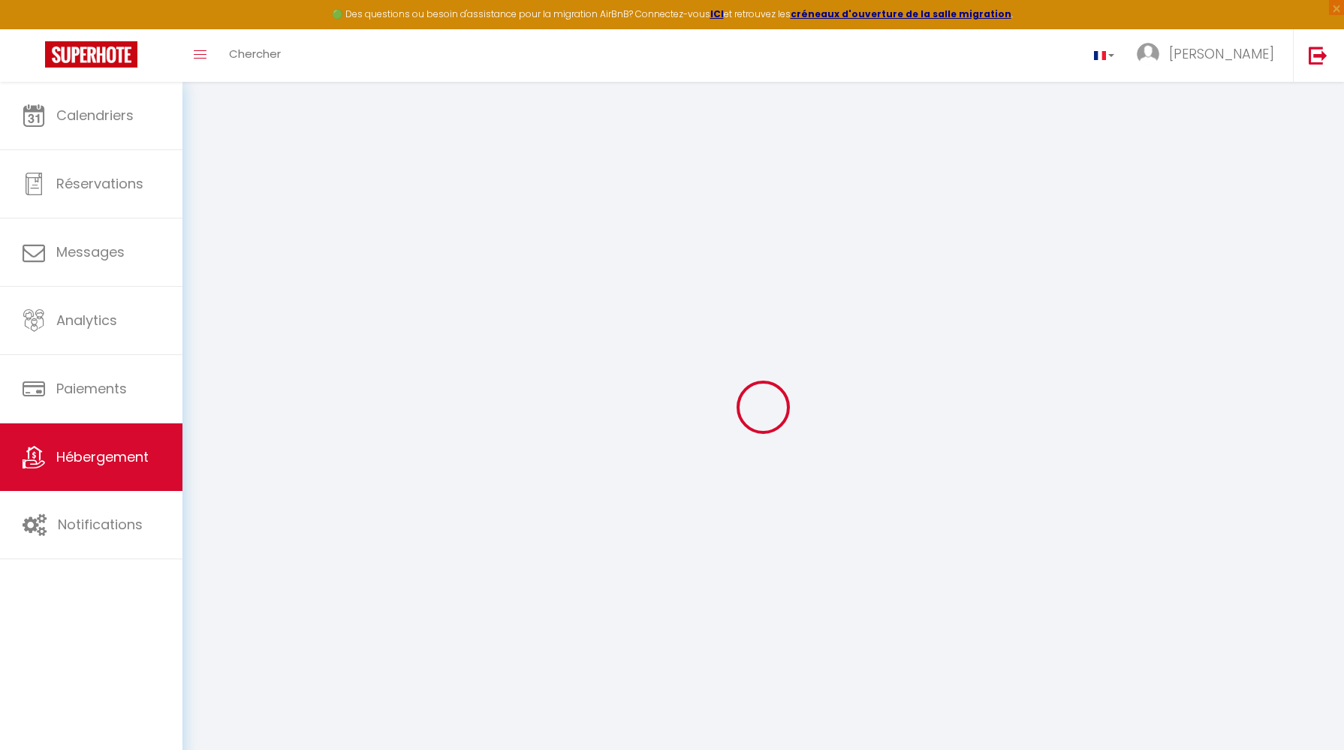
checkbox input "false"
select select
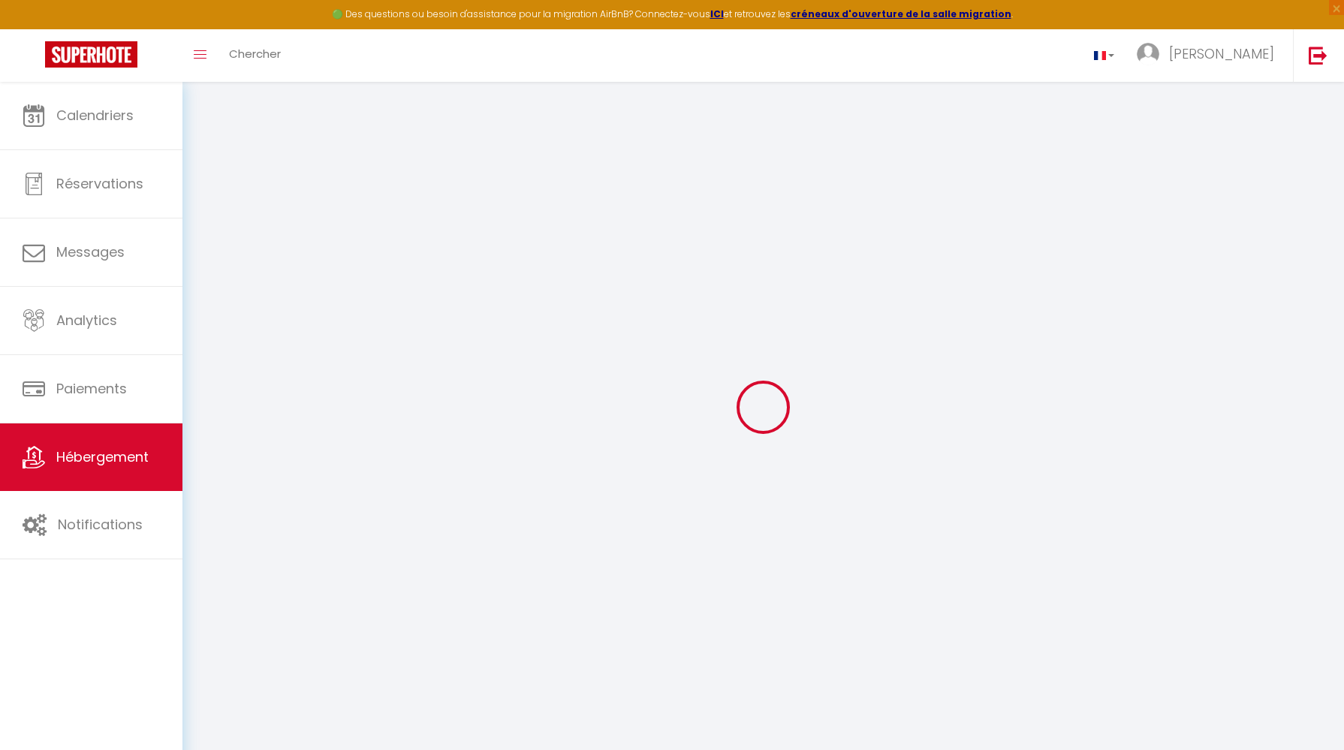
select select
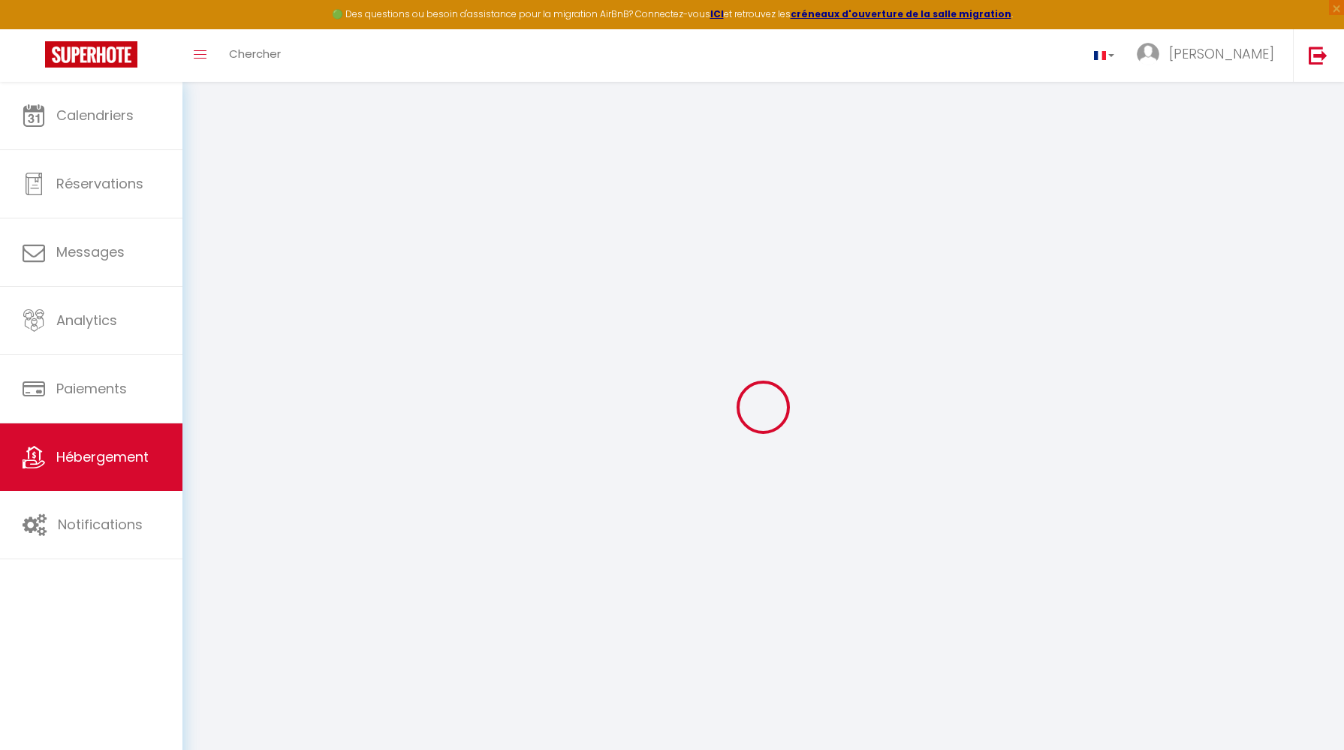
checkbox input "false"
select select
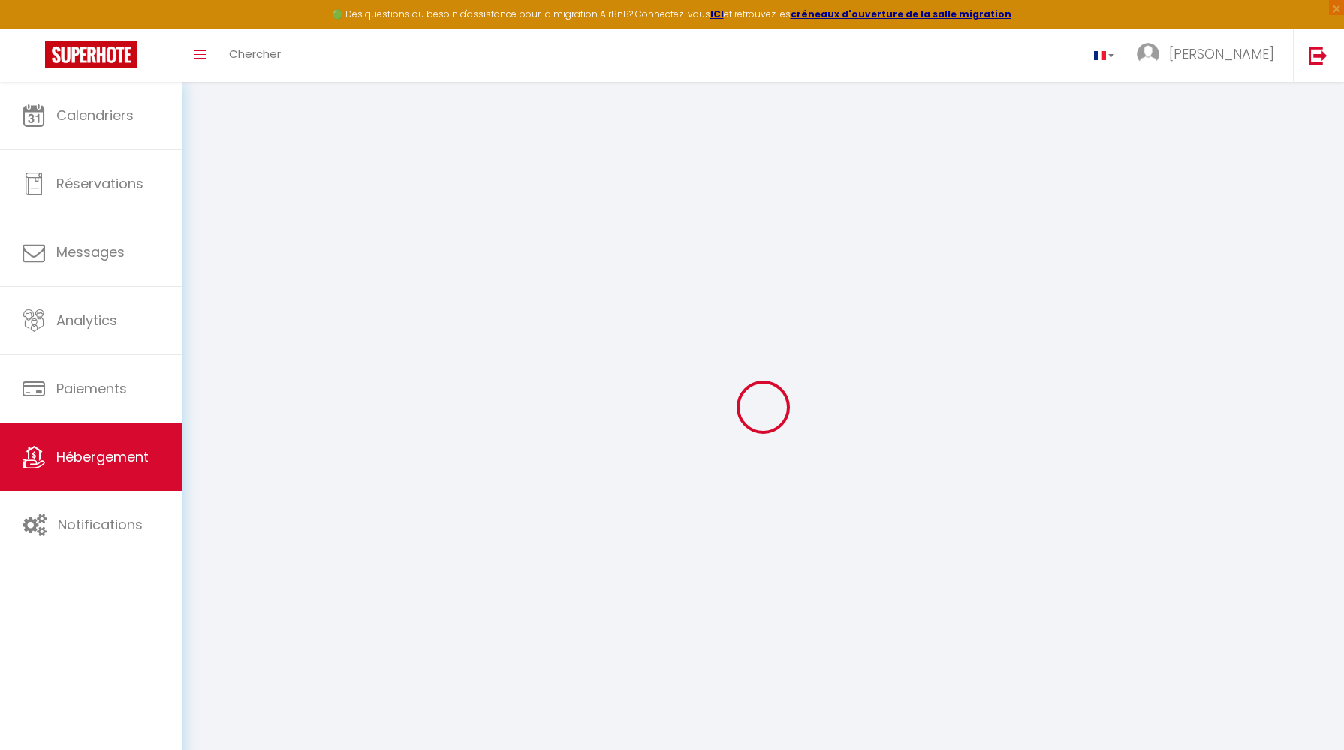
checkbox input "false"
select select "16:00"
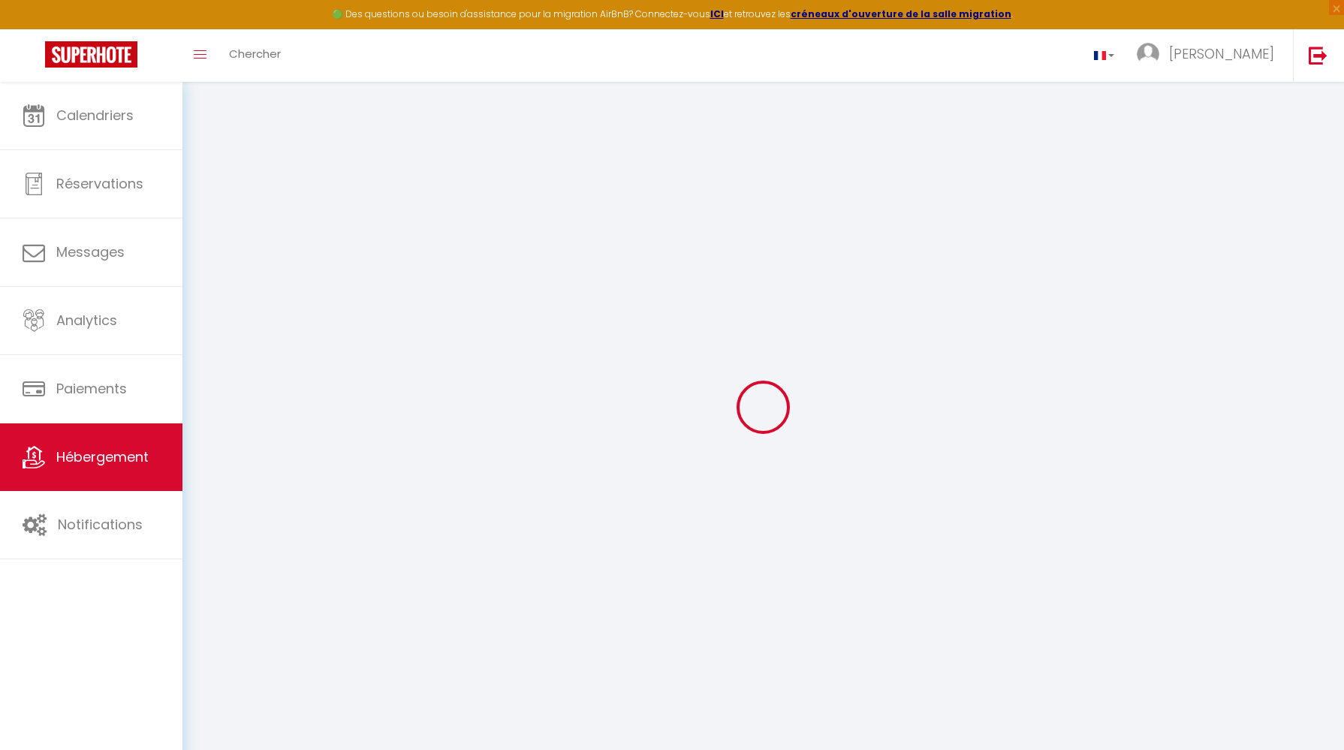
select select "22:00"
select select "11:00"
select select "30"
select select "120"
select select "22:00"
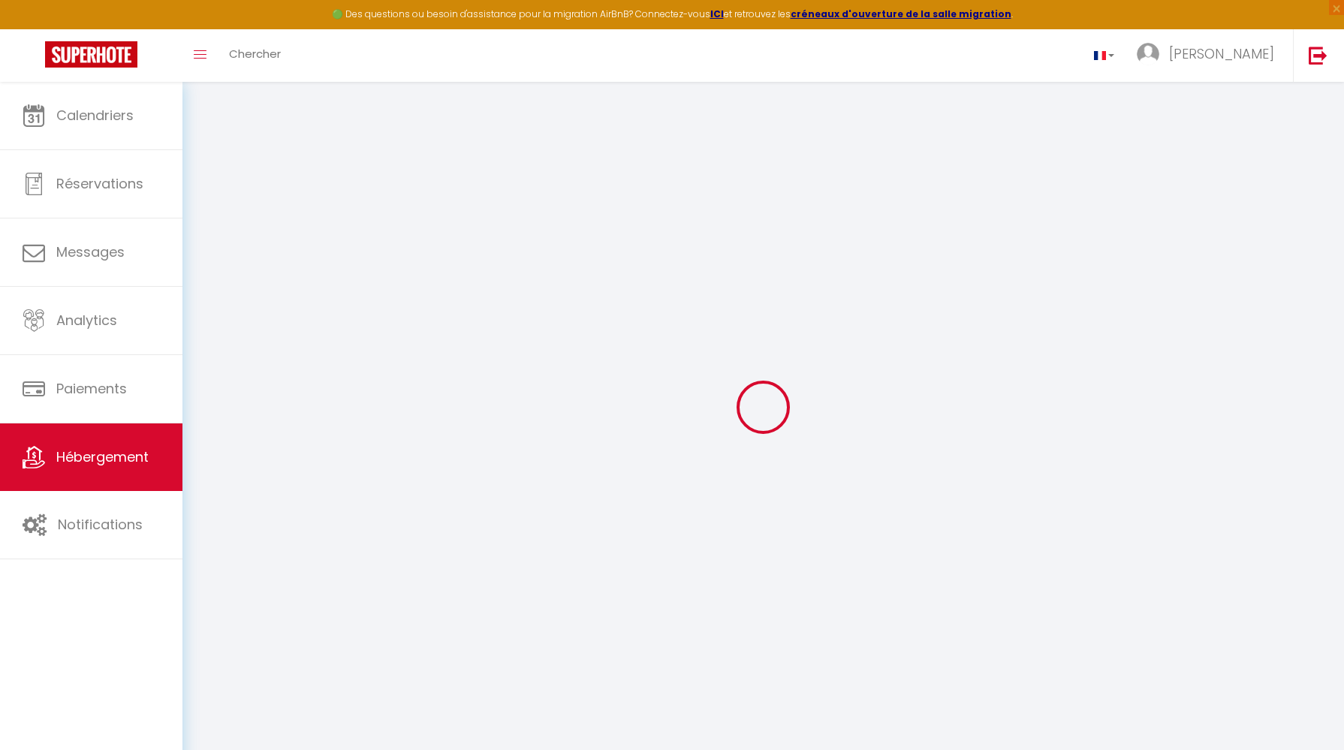
select select
checkbox input "false"
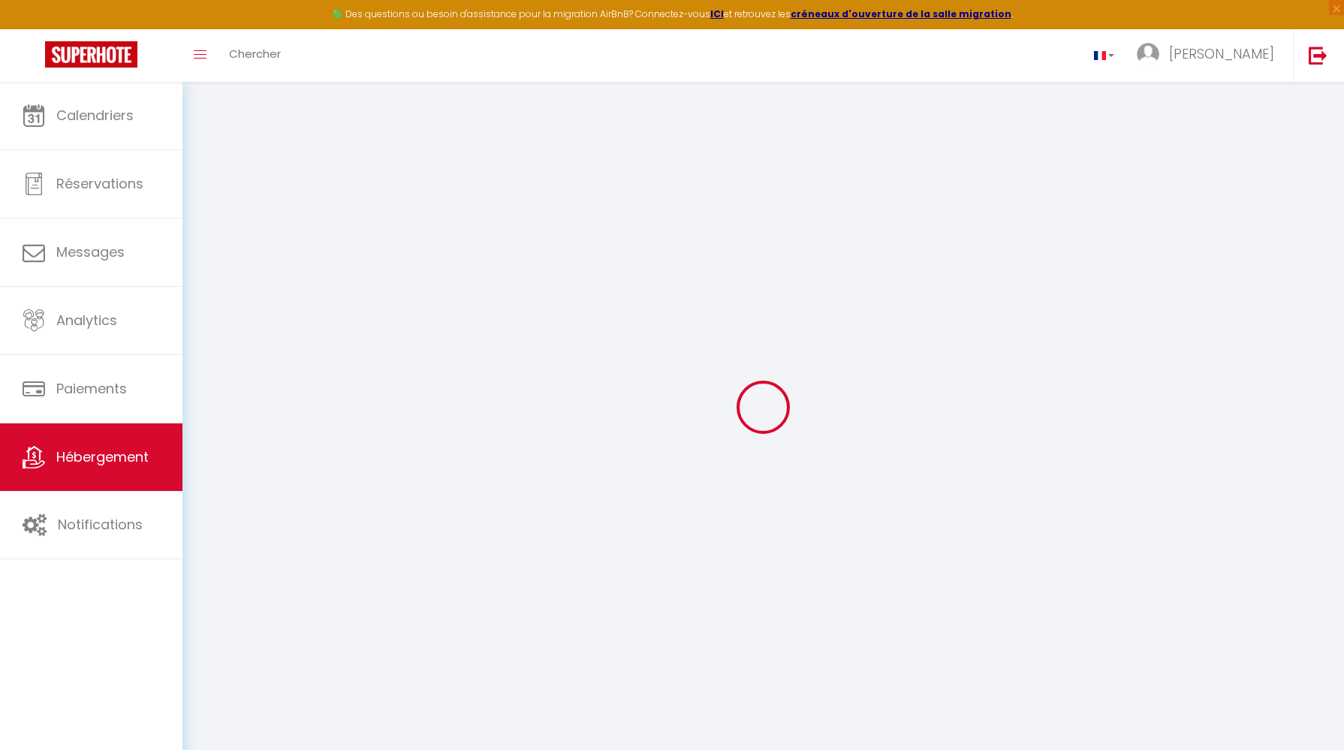
select select
checkbox input "false"
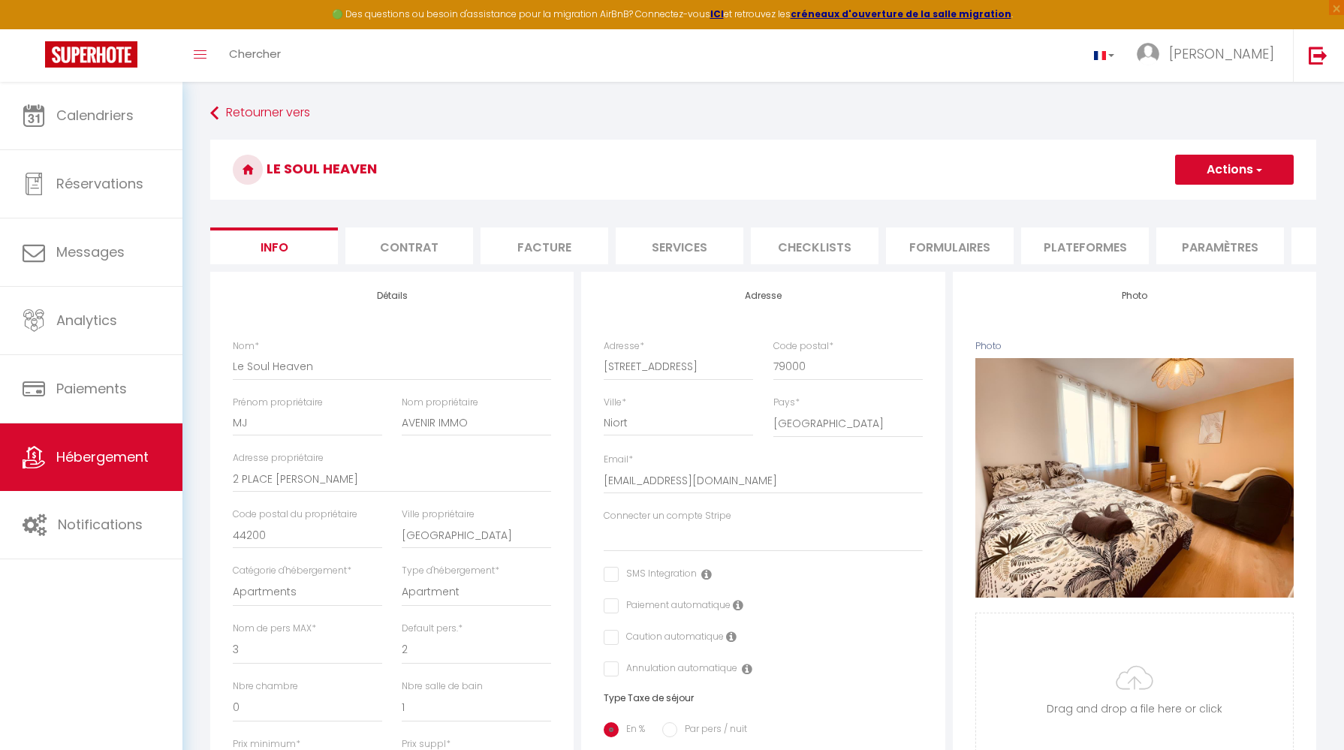
select select
checkbox input "false"
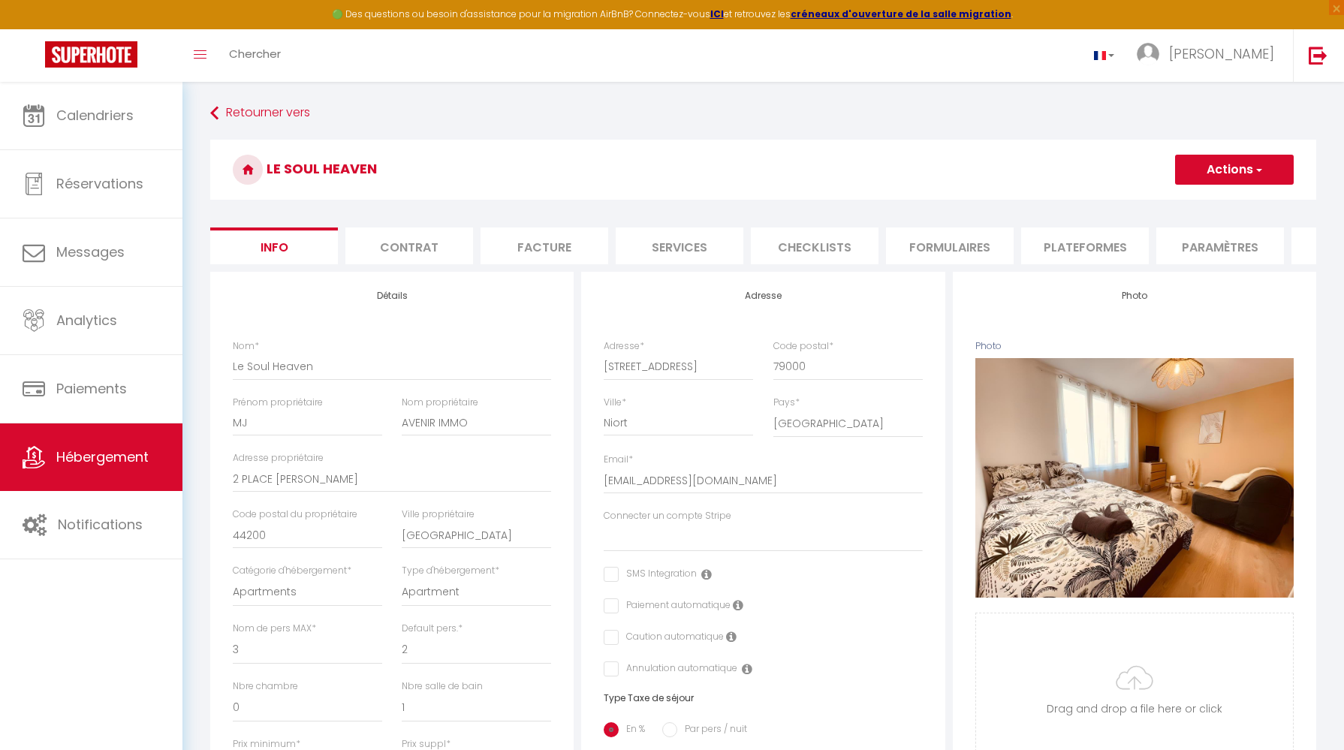
scroll to position [0, 246]
click at [1120, 240] on li "website" at bounding box center [1110, 246] width 128 height 37
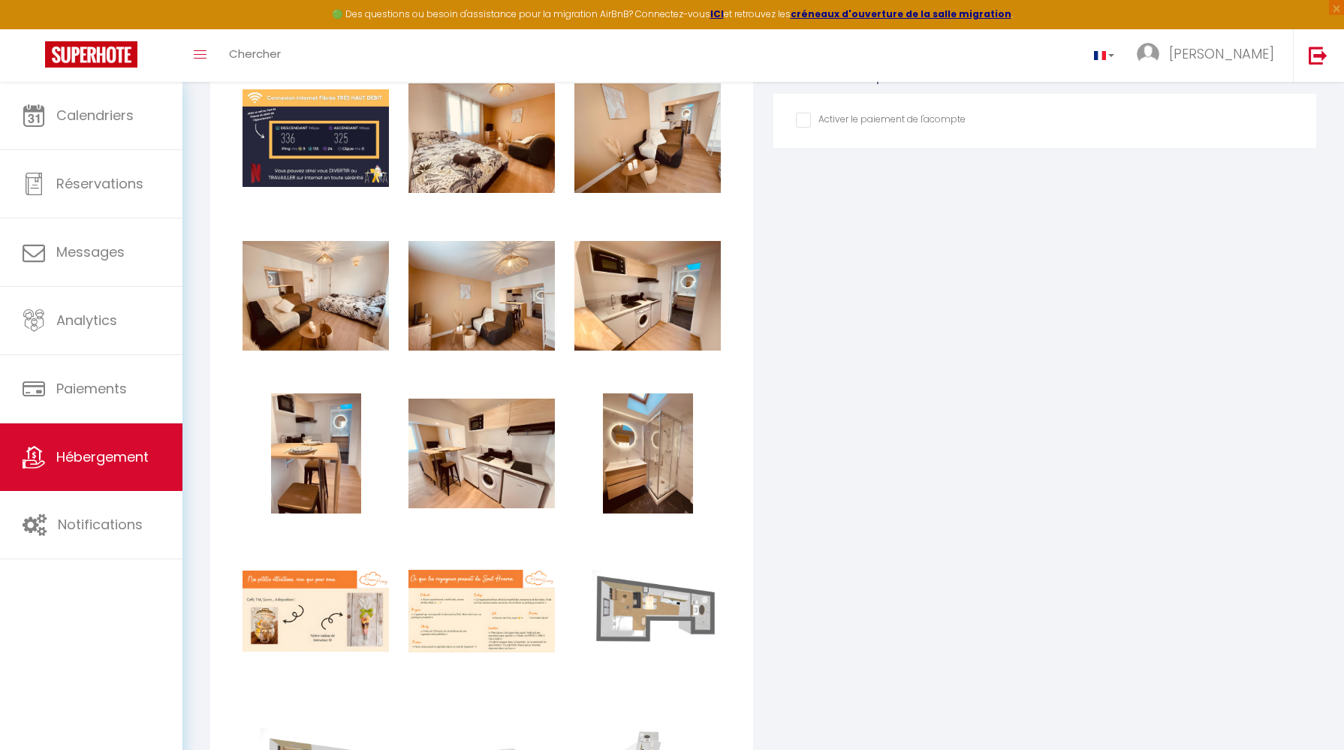
scroll to position [2098, 0]
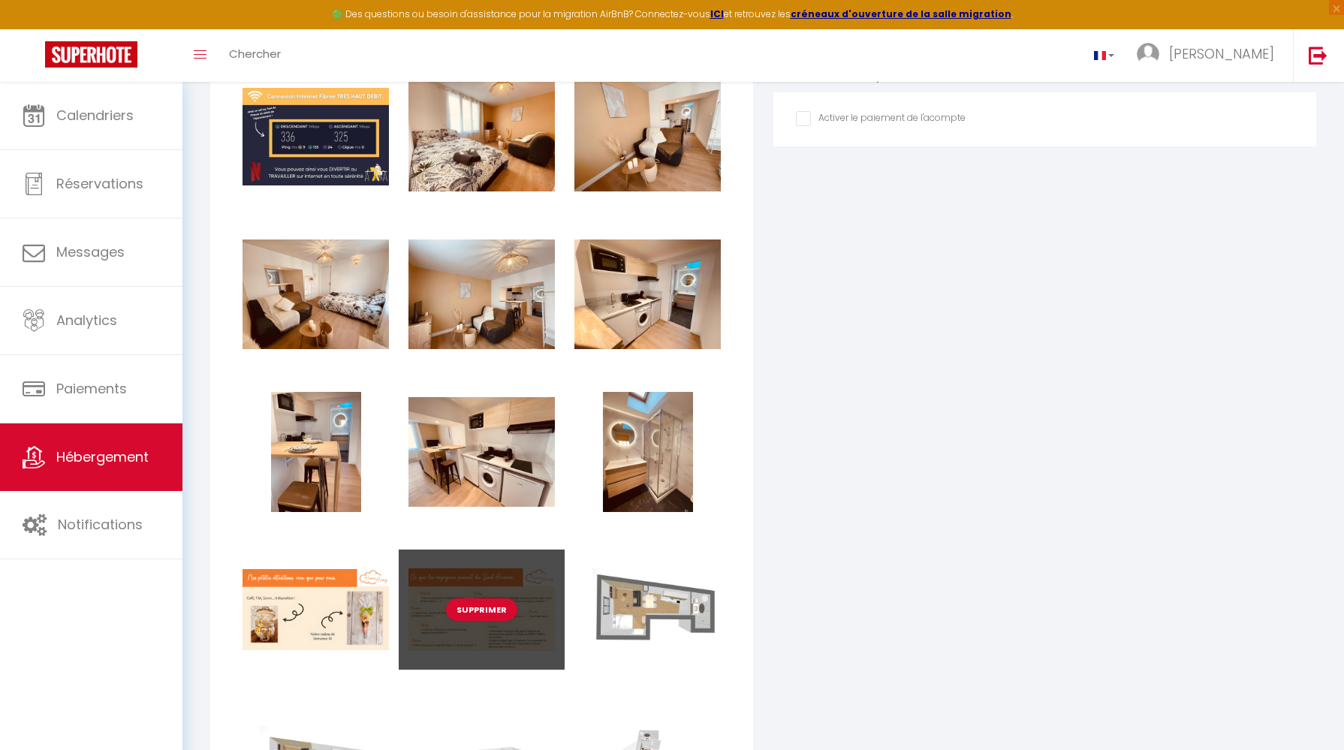
click at [480, 654] on div "Supprimer" at bounding box center [482, 610] width 166 height 120
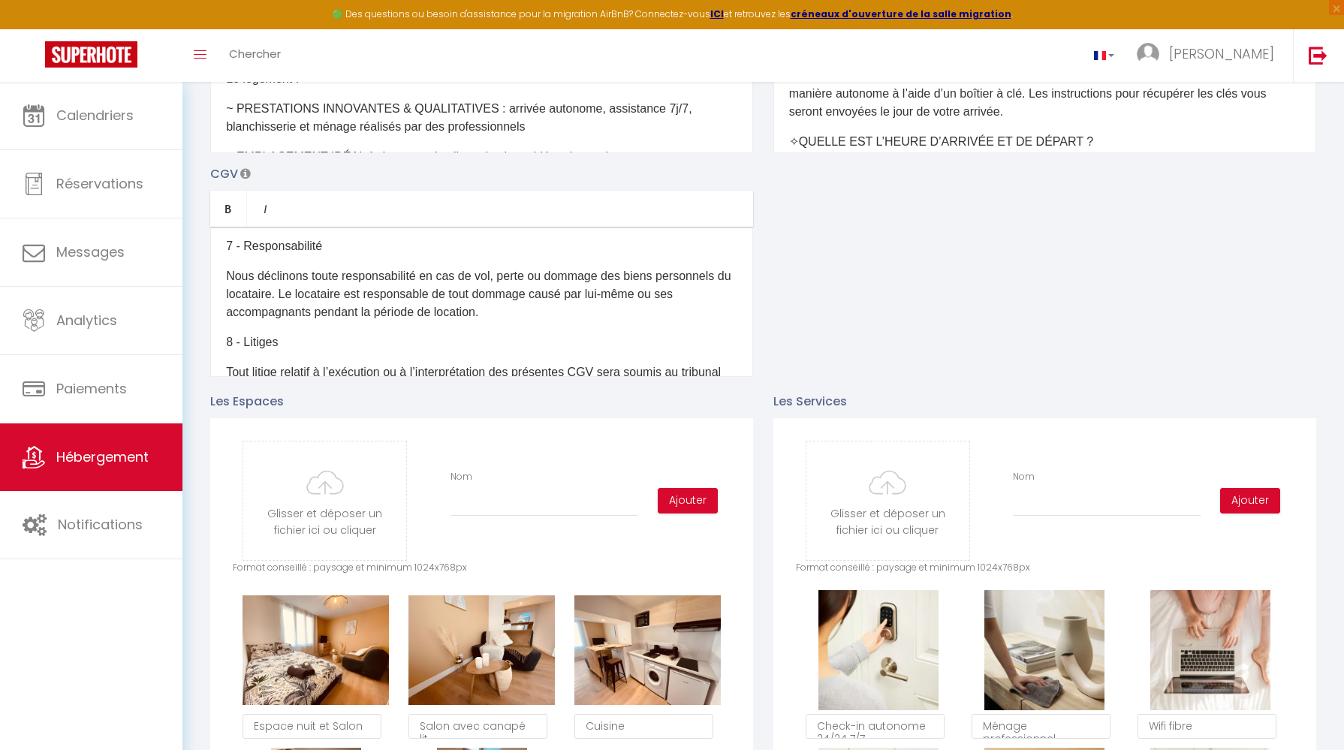
scroll to position [369, 0]
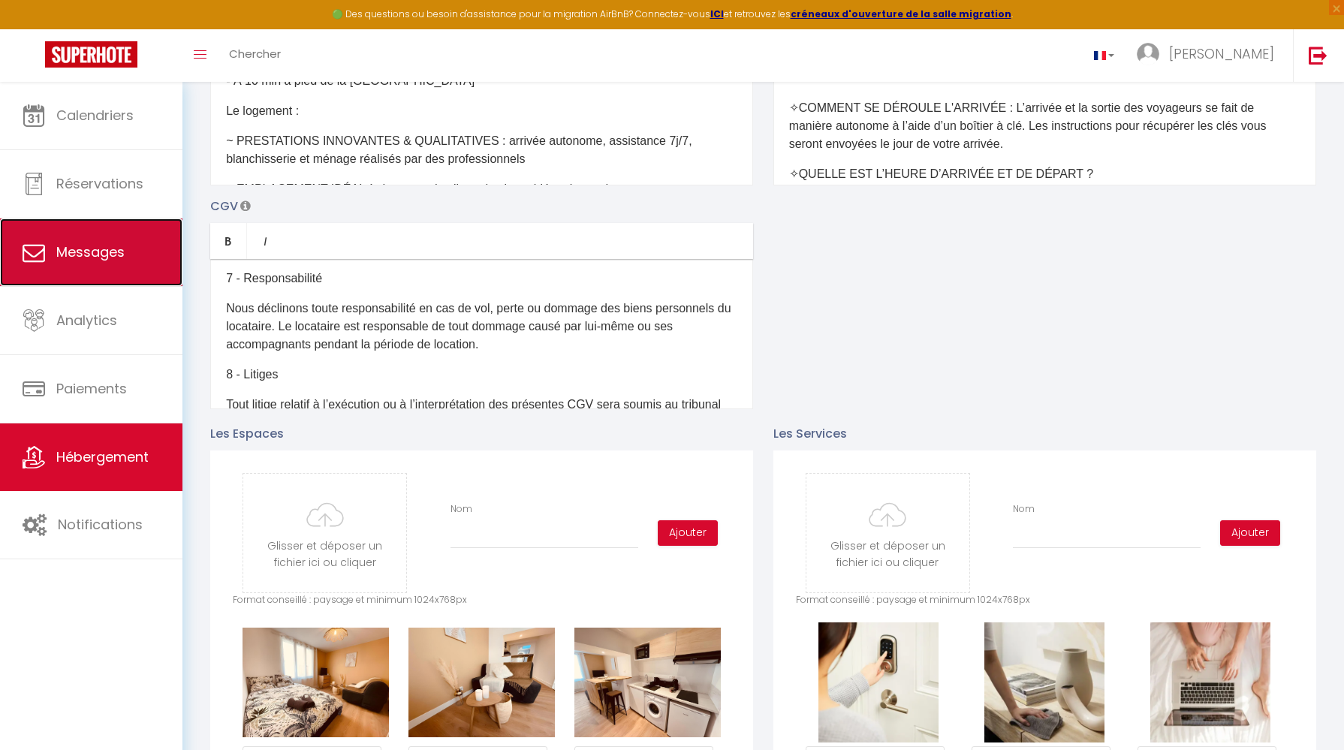
click at [99, 255] on span "Messages" at bounding box center [90, 252] width 68 height 19
select select "message"
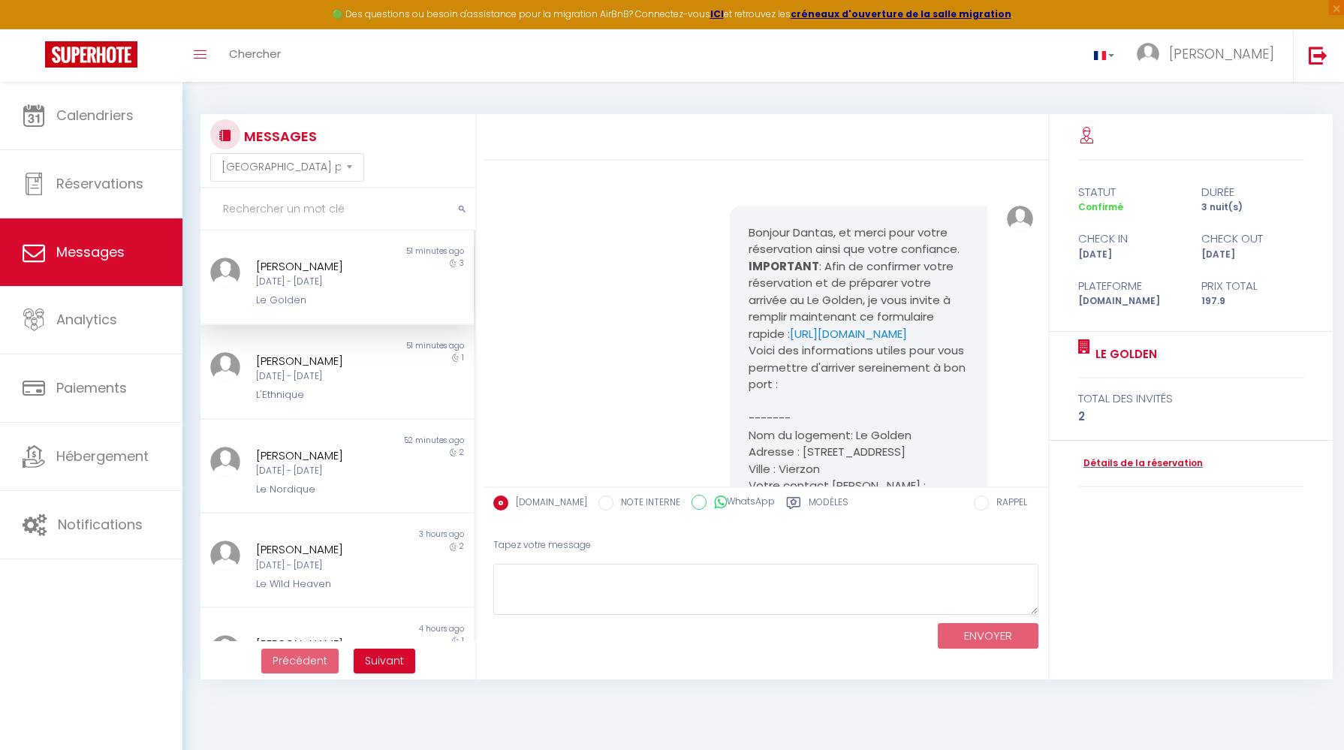
scroll to position [6960, 0]
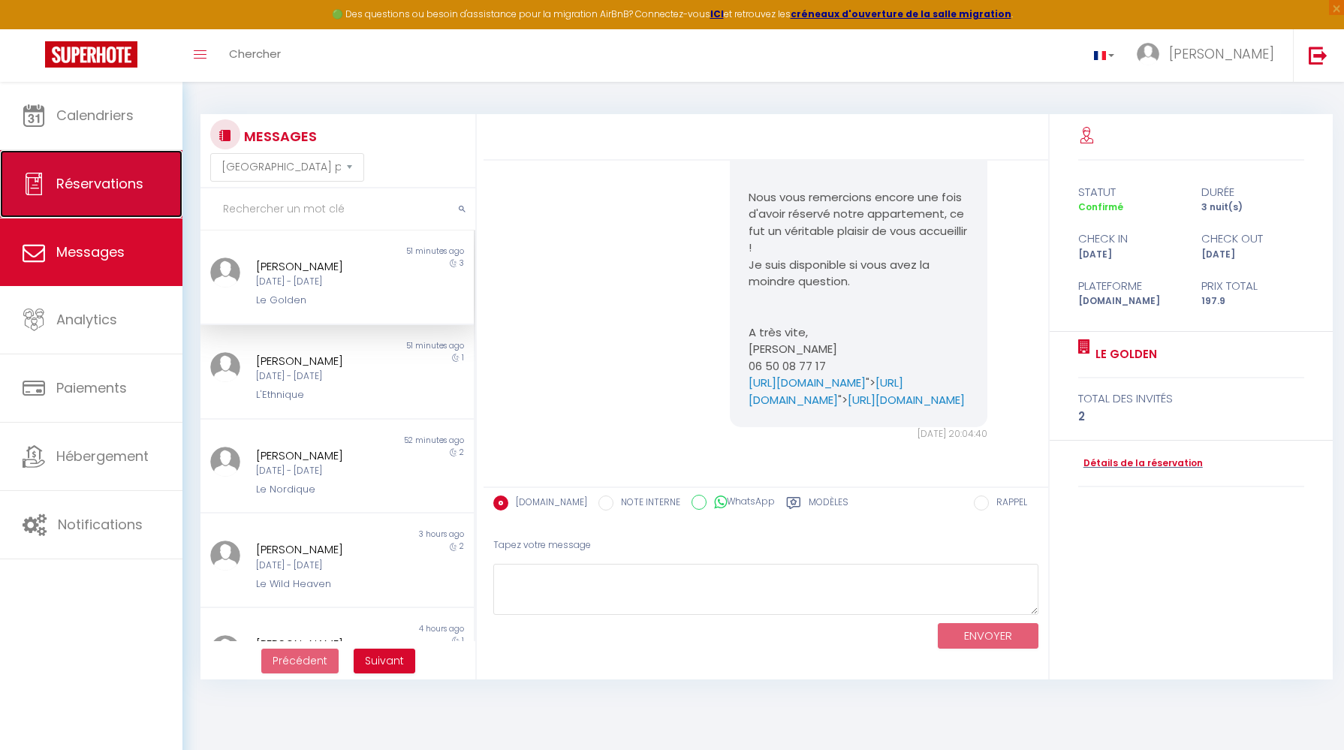
click at [109, 191] on span "Réservations" at bounding box center [99, 183] width 87 height 19
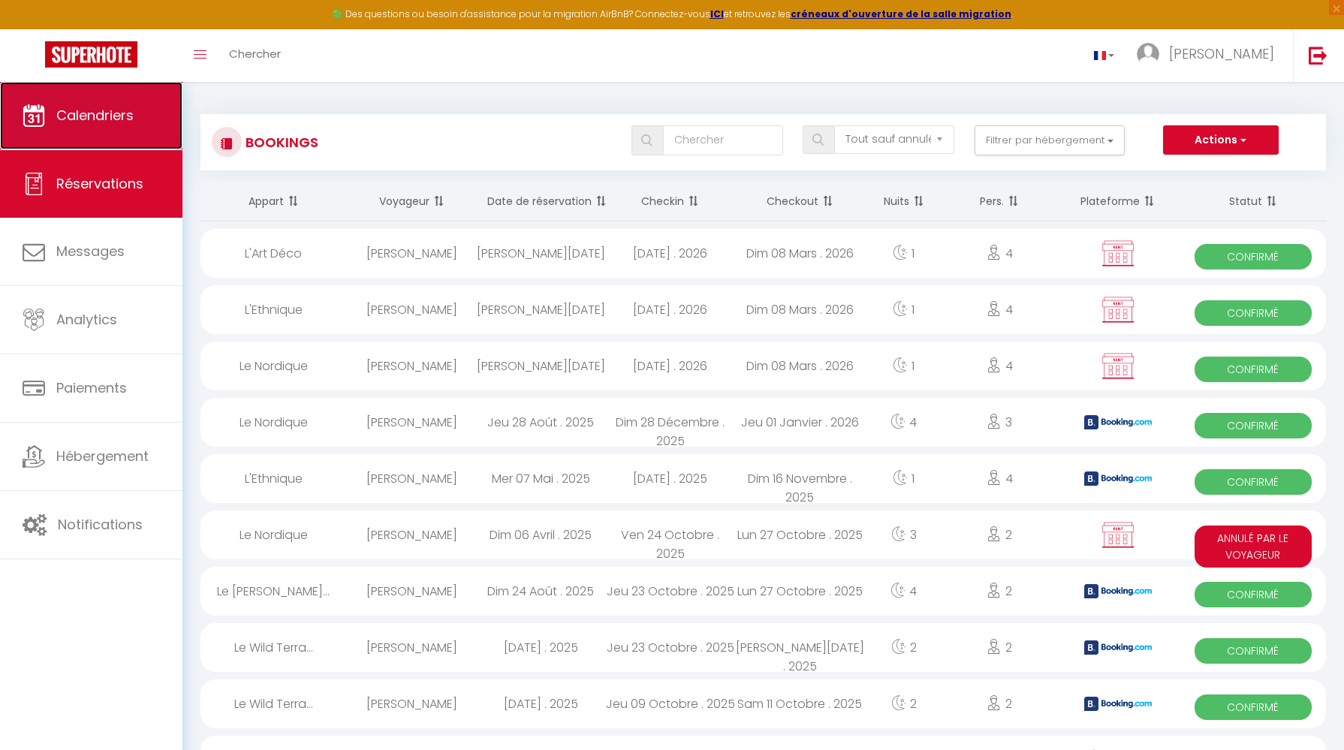
click at [86, 100] on link "Calendriers" at bounding box center [91, 116] width 182 height 68
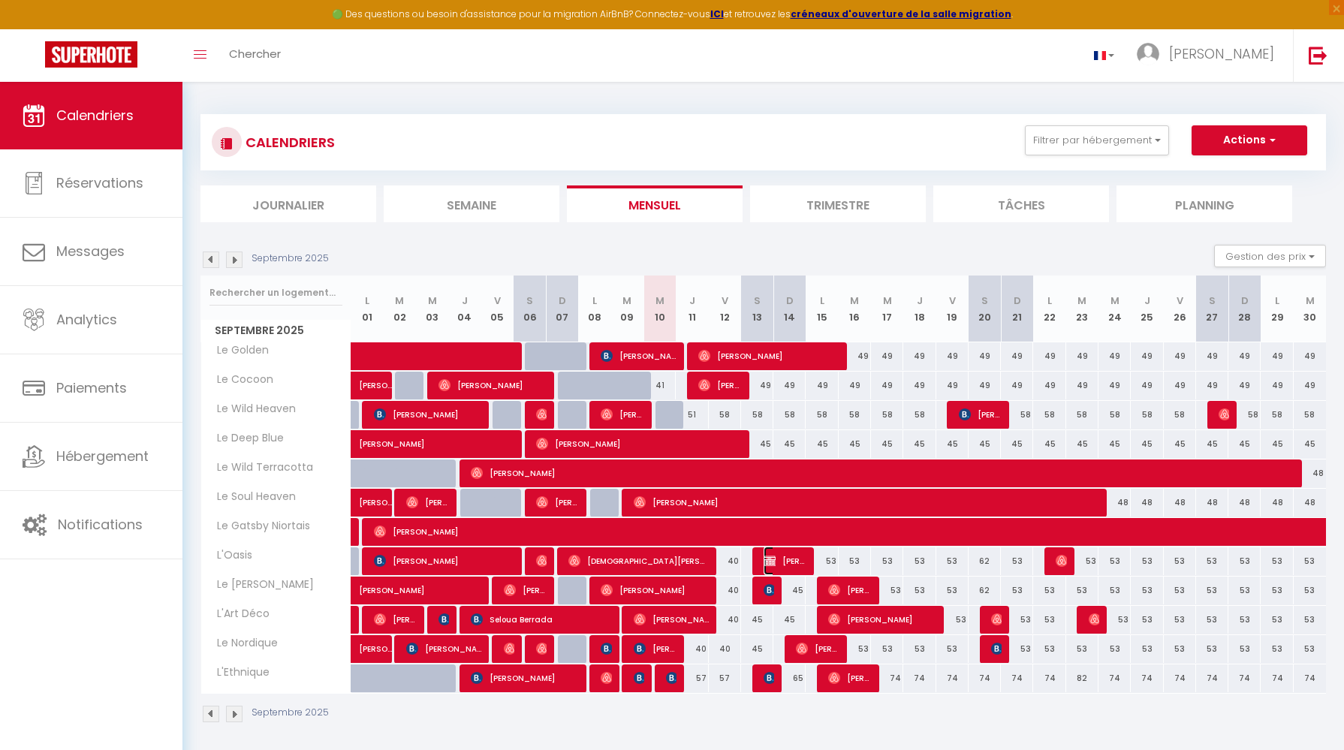
click at [797, 564] on span "[PERSON_NAME]" at bounding box center [785, 561] width 43 height 29
select select "OK"
select select "KO"
select select "1"
select select "0"
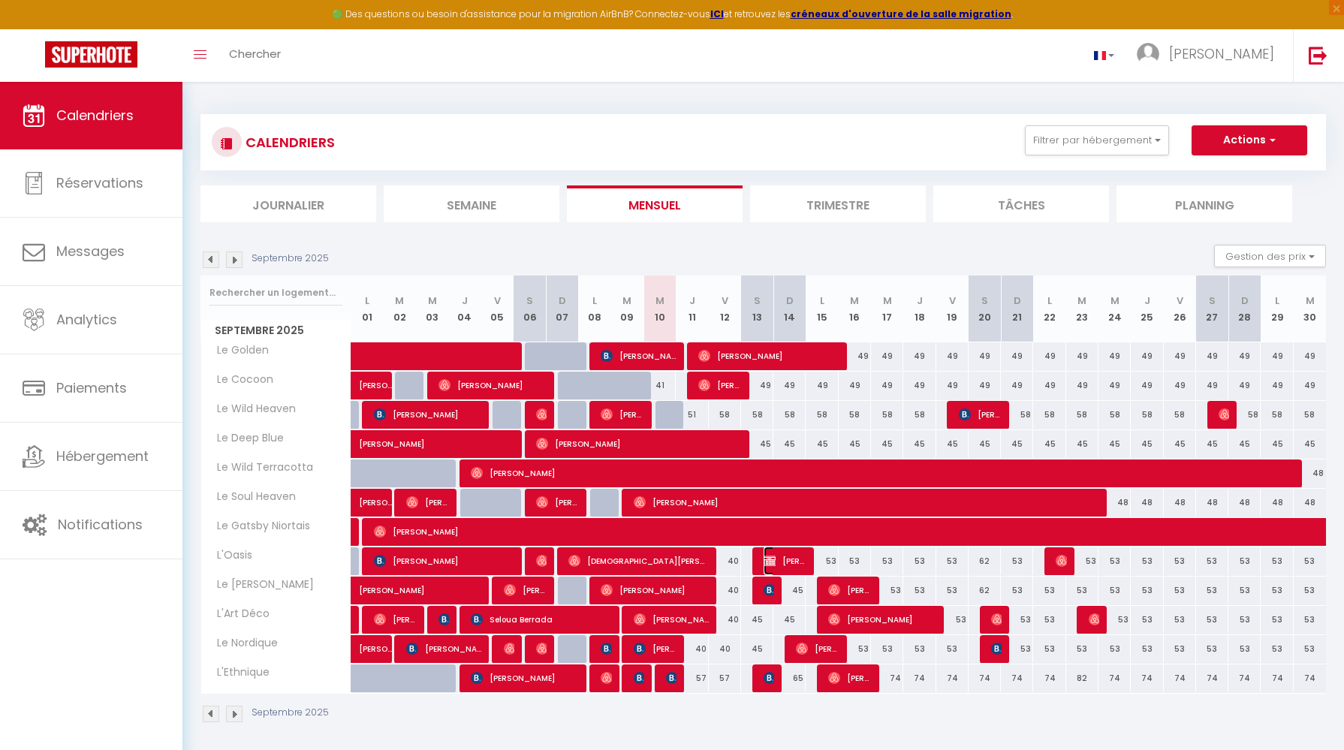
select select "1"
select select
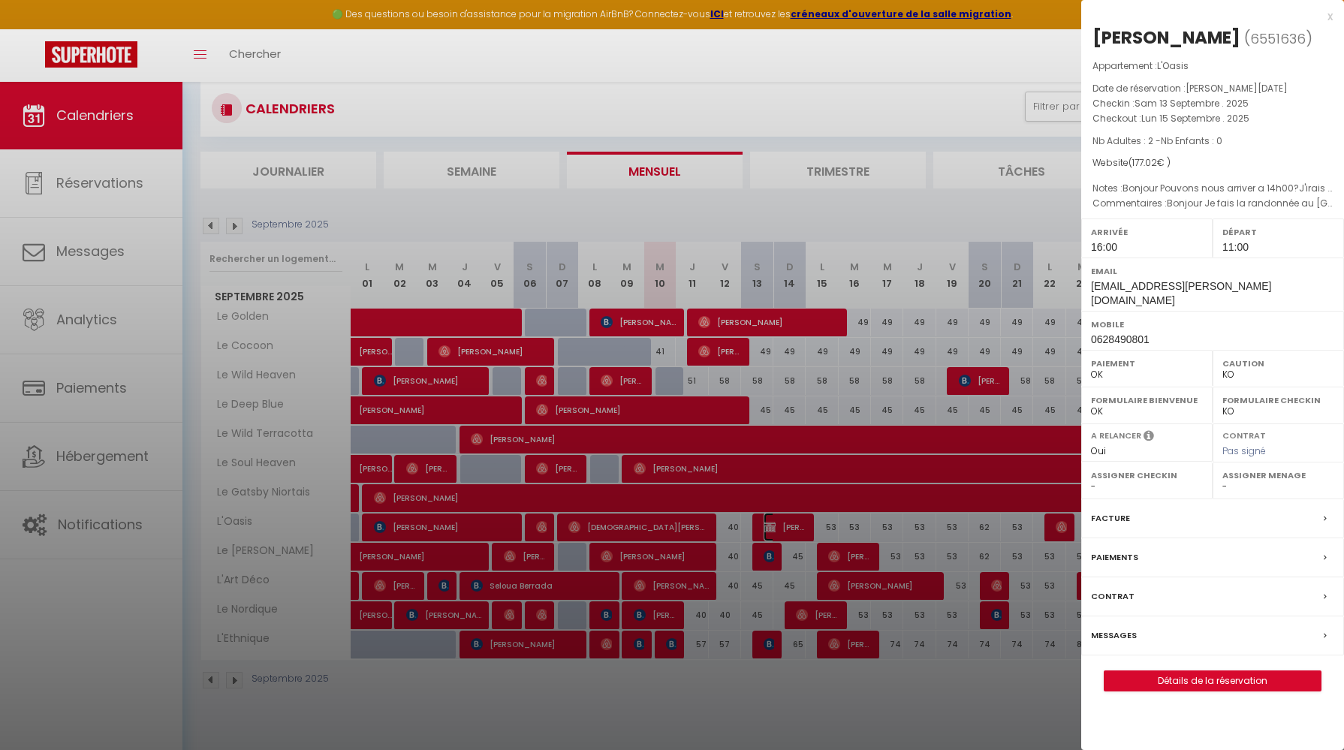
scroll to position [39, 0]
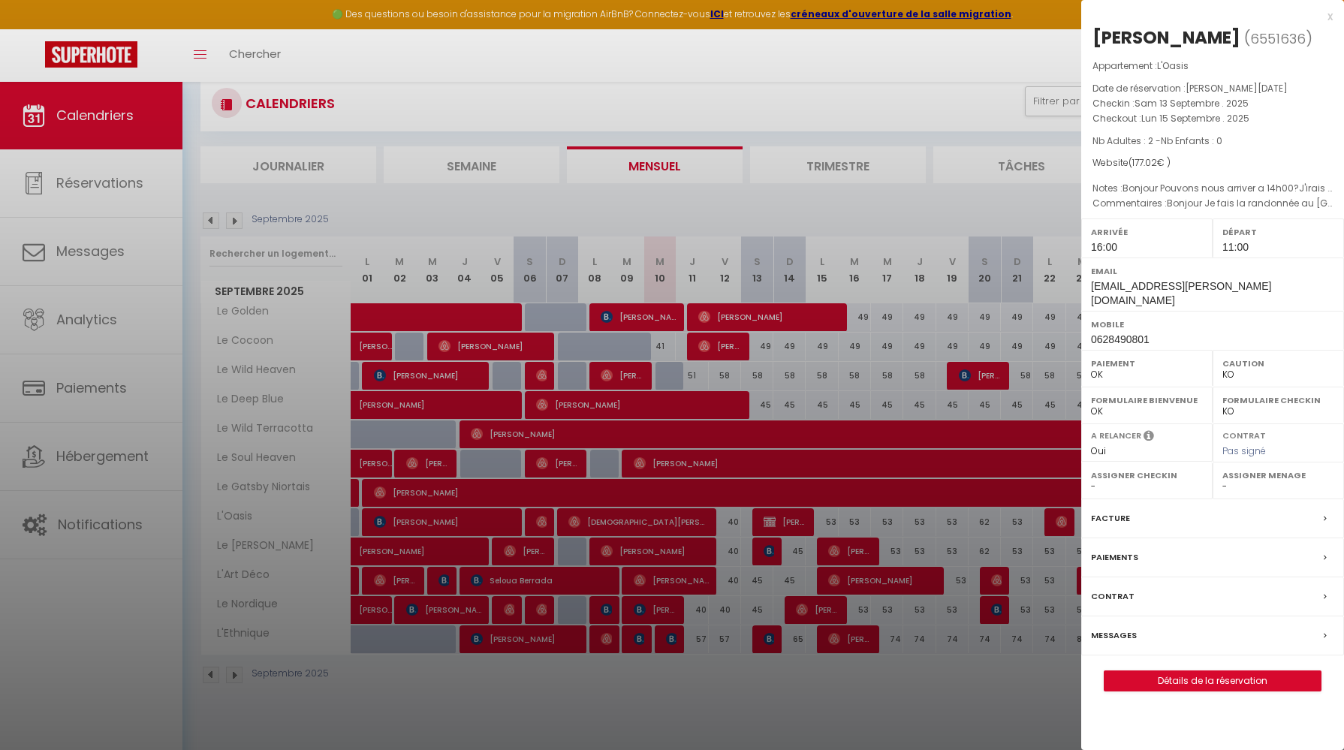
click at [1153, 642] on div "Messages" at bounding box center [1212, 636] width 263 height 39
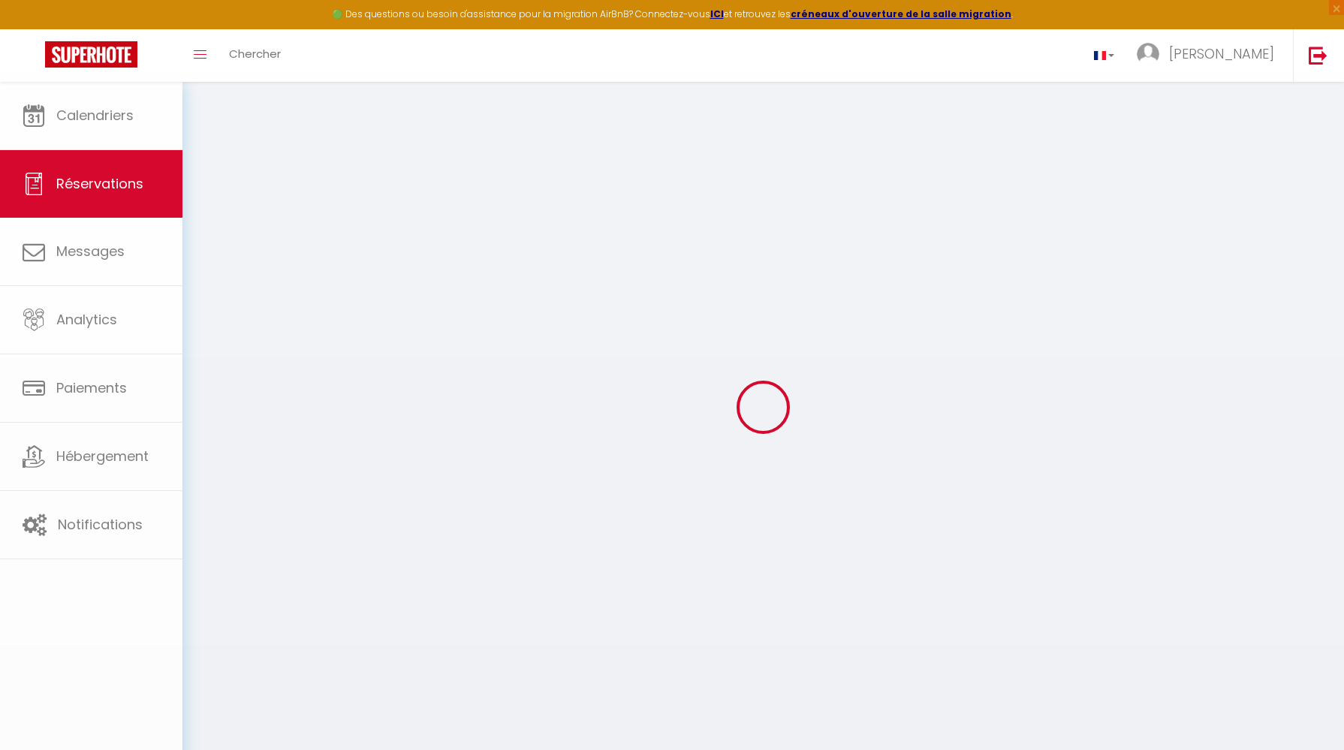
click at [1128, 633] on body "🟢 Des questions ou besoin d'assistance pour la migration AirBnB? Connectez-vous…" at bounding box center [672, 457] width 1344 height 750
select select
checkbox input "false"
select select
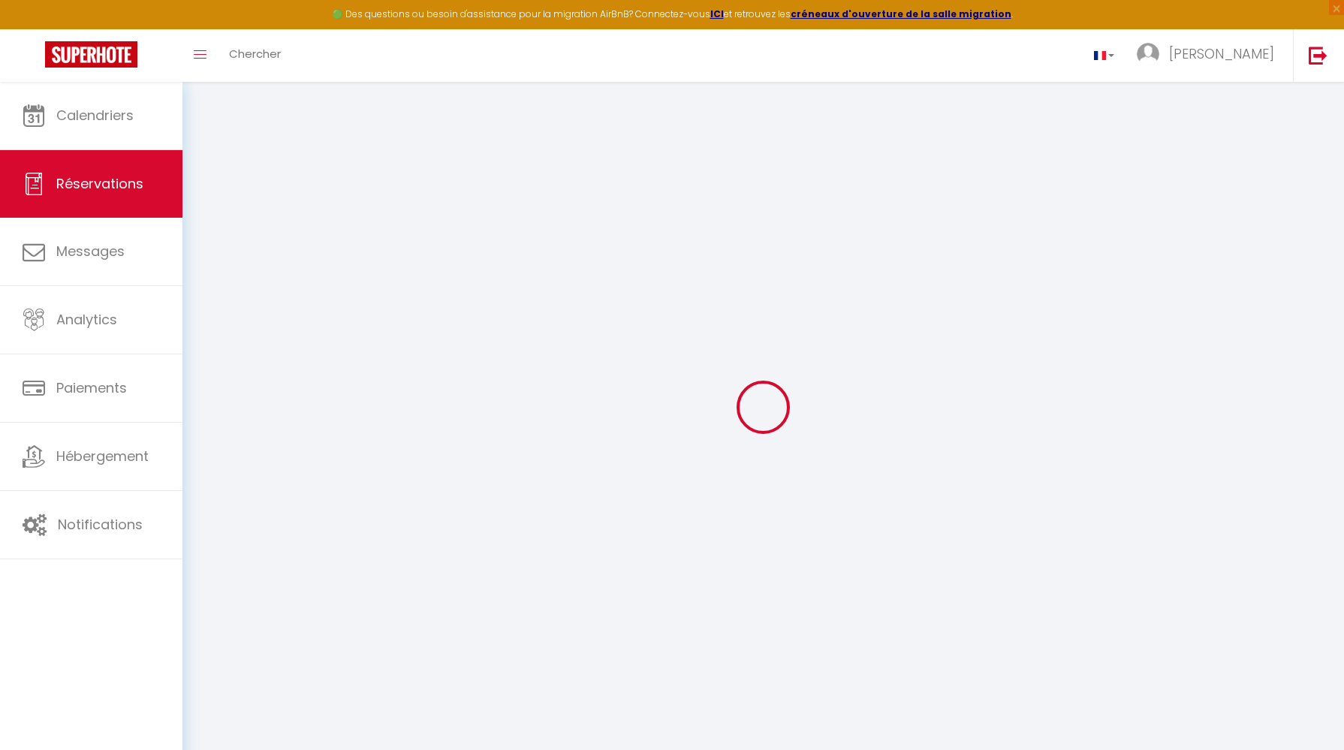
select select
checkbox input "false"
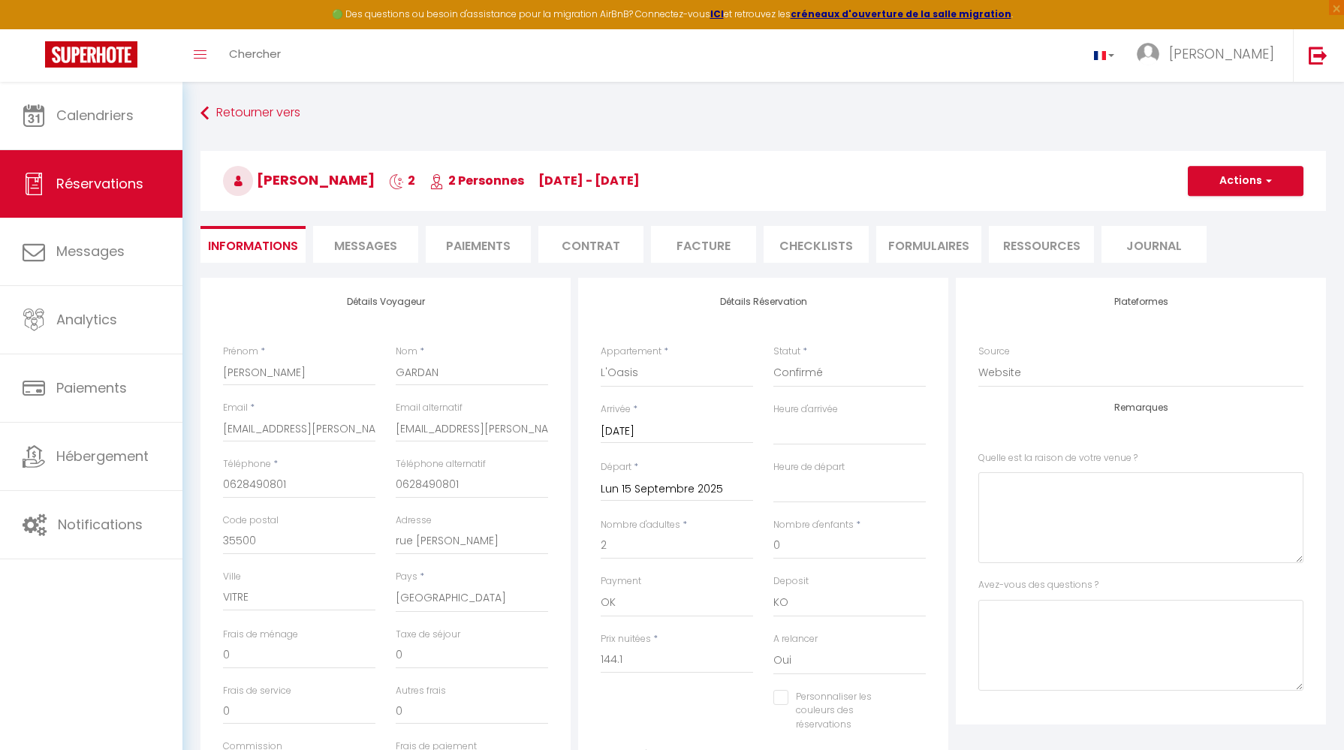
select select
checkbox input "false"
type \?0 "Bonjour Je fais la randonnée au [GEOGRAPHIC_DATA], je vous ai contacté [DATE] p…"
type \?1 "Bonjour Pouvons nous arriver a 14h00?J'irais chercher mon dossards ensuite .Je …"
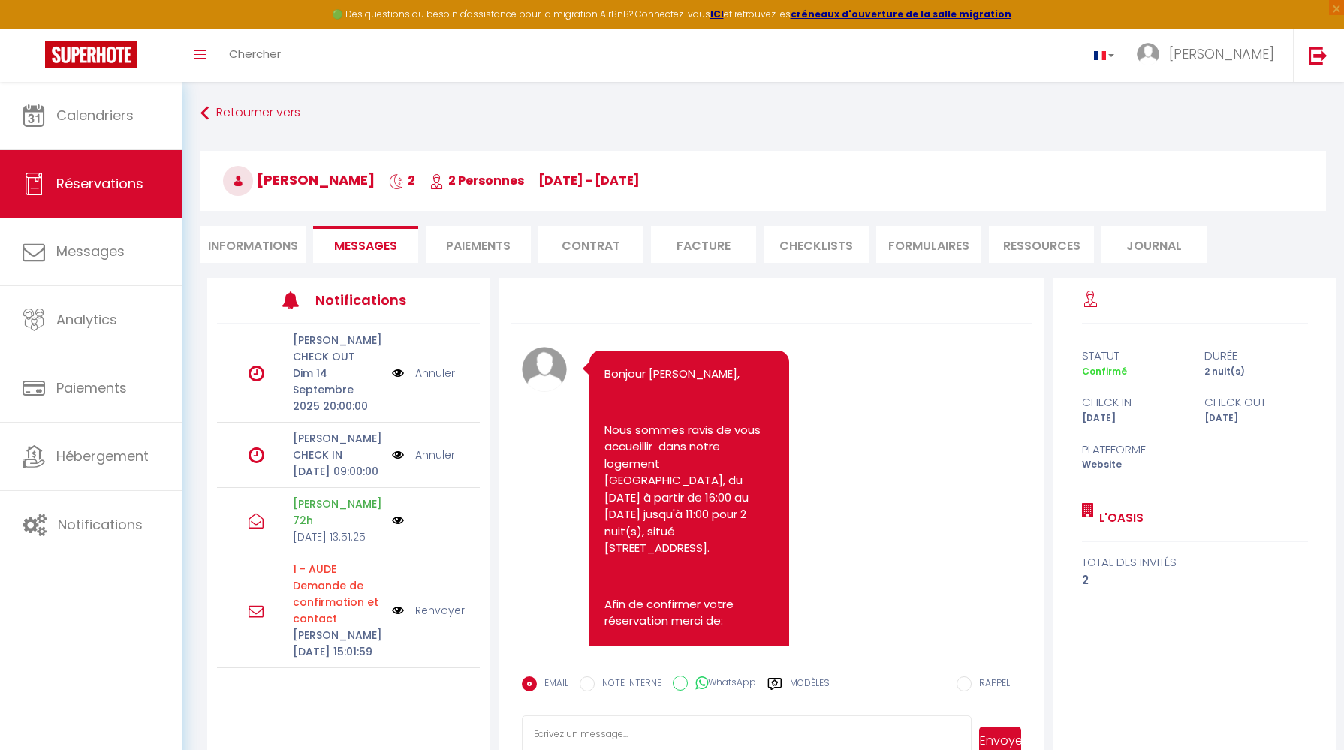
scroll to position [1510, 0]
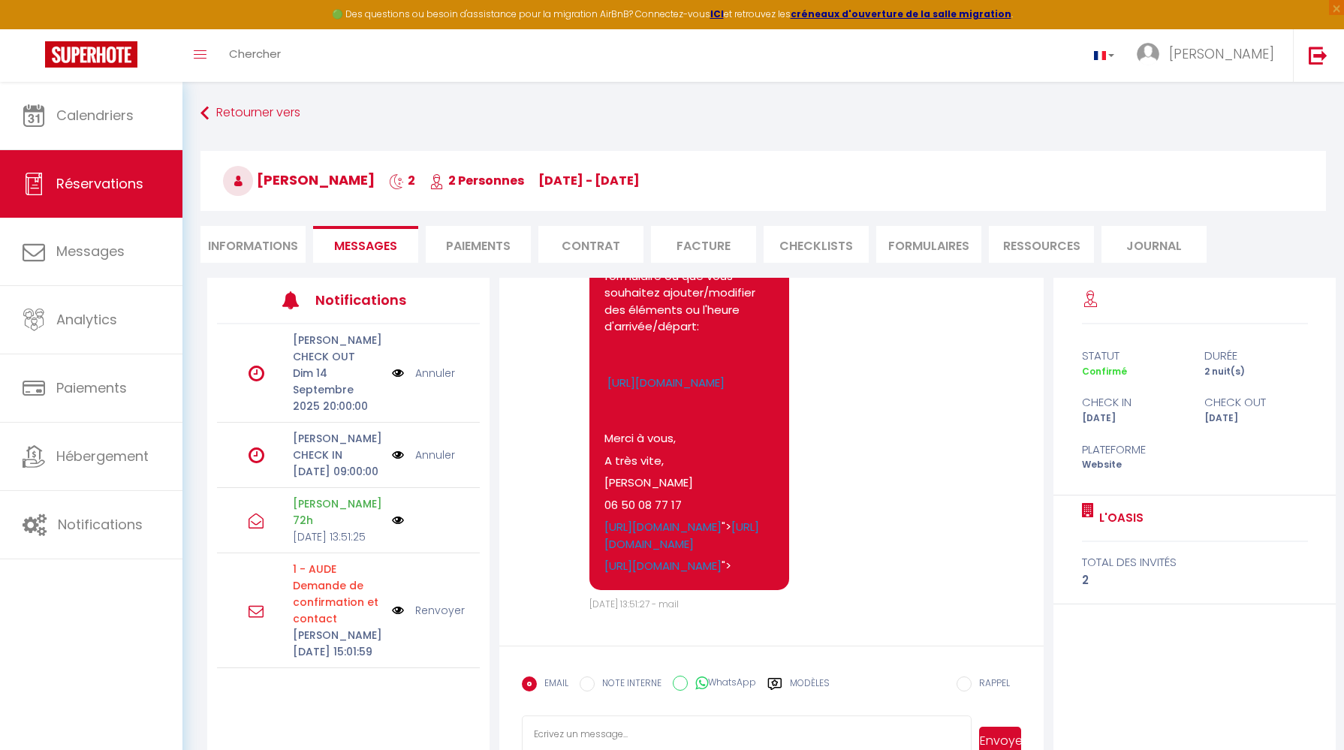
click at [616, 731] on textarea at bounding box center [747, 742] width 450 height 53
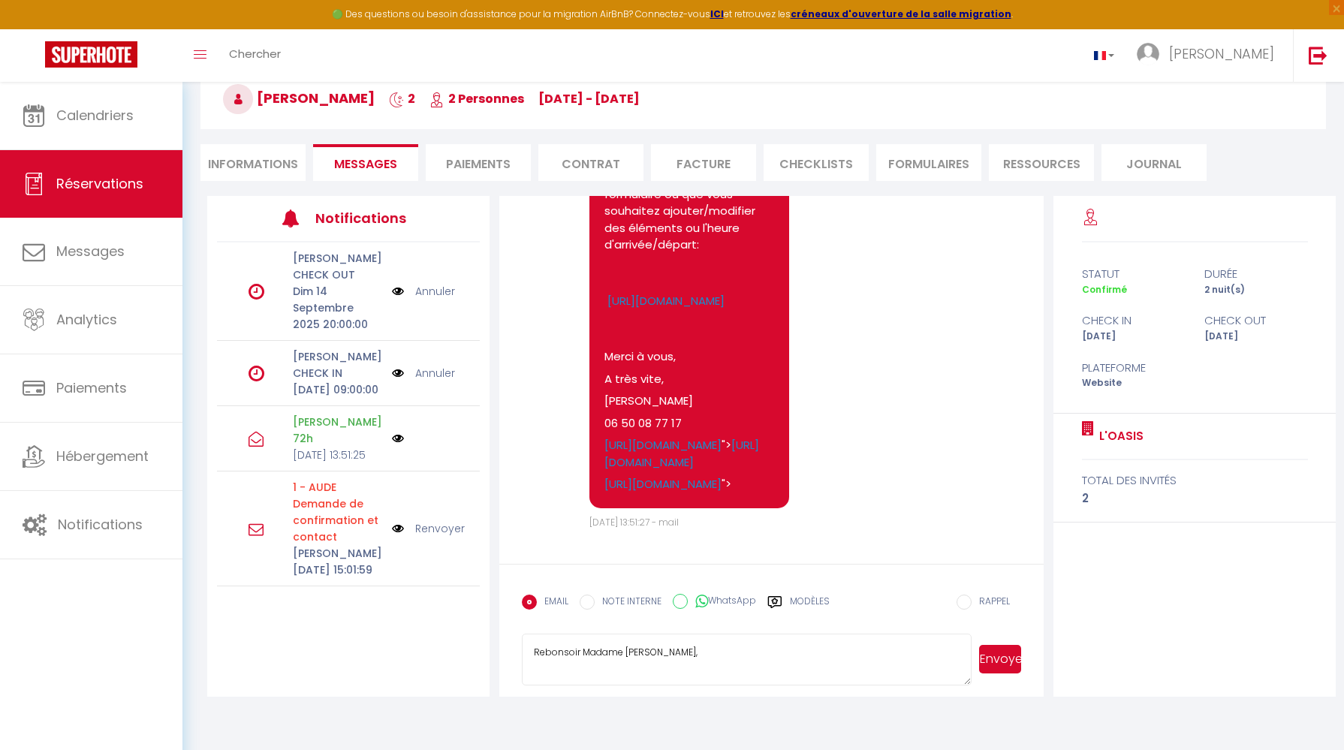
paste textarea "Loremip Dolors Ametcon, Adipi elitsed, do eius tempori utlabore etdol ma aliqua…"
drag, startPoint x: 679, startPoint y: 684, endPoint x: 517, endPoint y: 682, distance: 162.2
click at [517, 682] on form "EMAIL NOTE INTERNE WhatsApp Modèles 10 « ‹ » › [DATE] [PHONE_NUMBER] Dim Lun Ma…" at bounding box center [771, 631] width 544 height 134
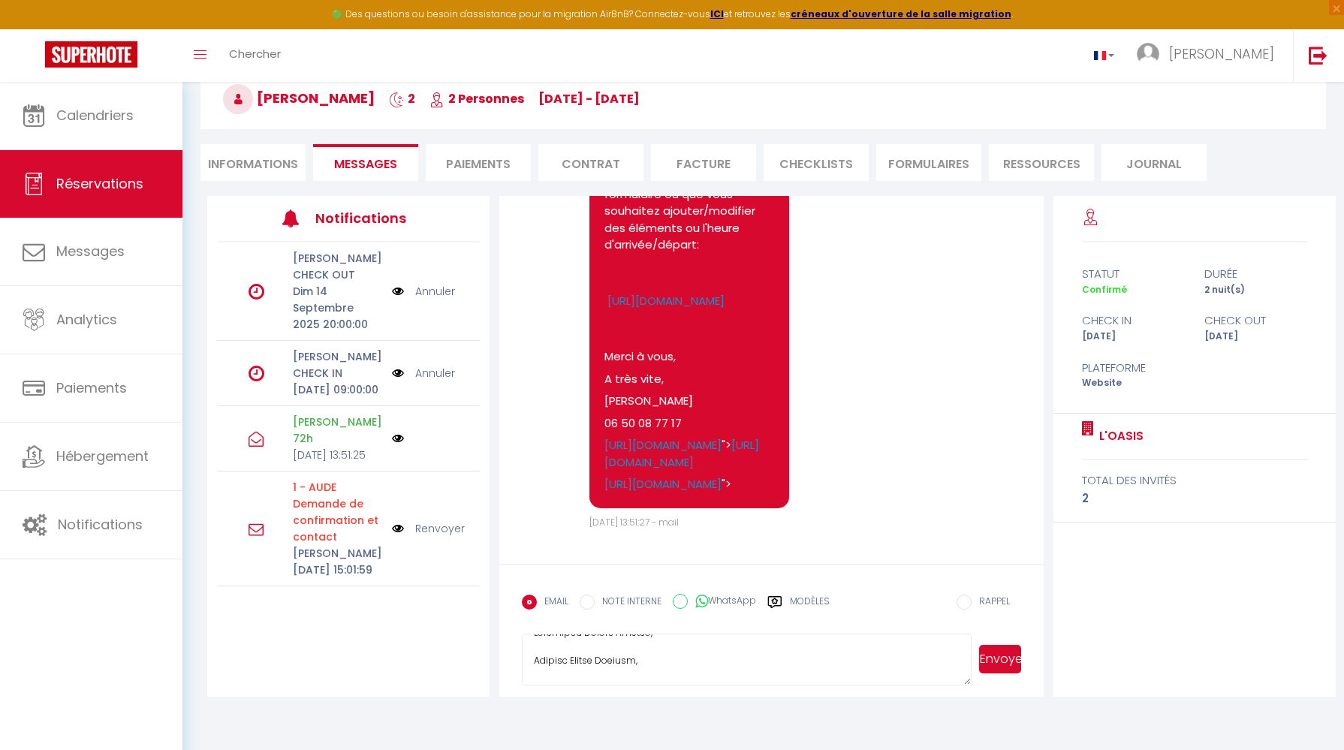
click at [650, 659] on textarea at bounding box center [747, 660] width 450 height 53
drag, startPoint x: 600, startPoint y: 659, endPoint x: 535, endPoint y: 659, distance: 64.6
click at [535, 659] on textarea at bounding box center [747, 660] width 450 height 53
click at [614, 661] on textarea at bounding box center [747, 660] width 450 height 53
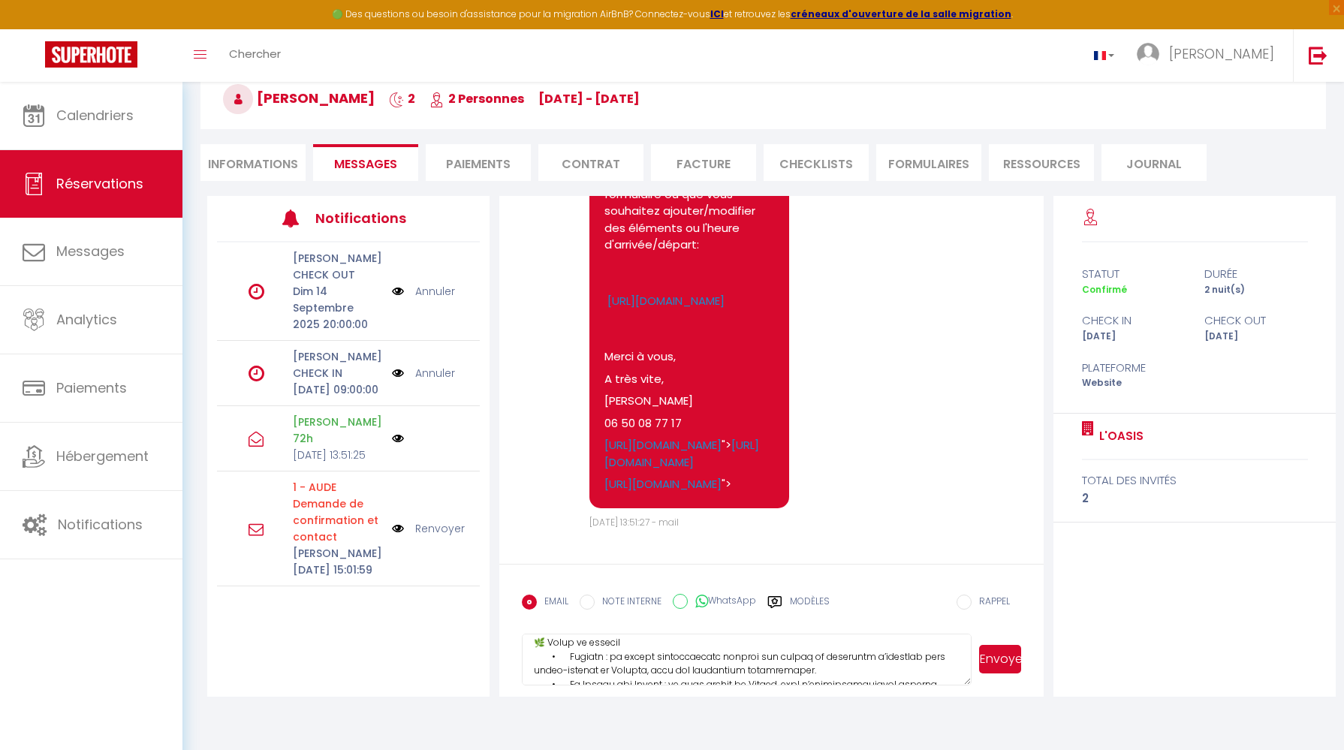
scroll to position [81, 0]
click at [557, 650] on textarea at bounding box center [747, 660] width 450 height 53
click at [555, 650] on textarea at bounding box center [747, 660] width 450 height 53
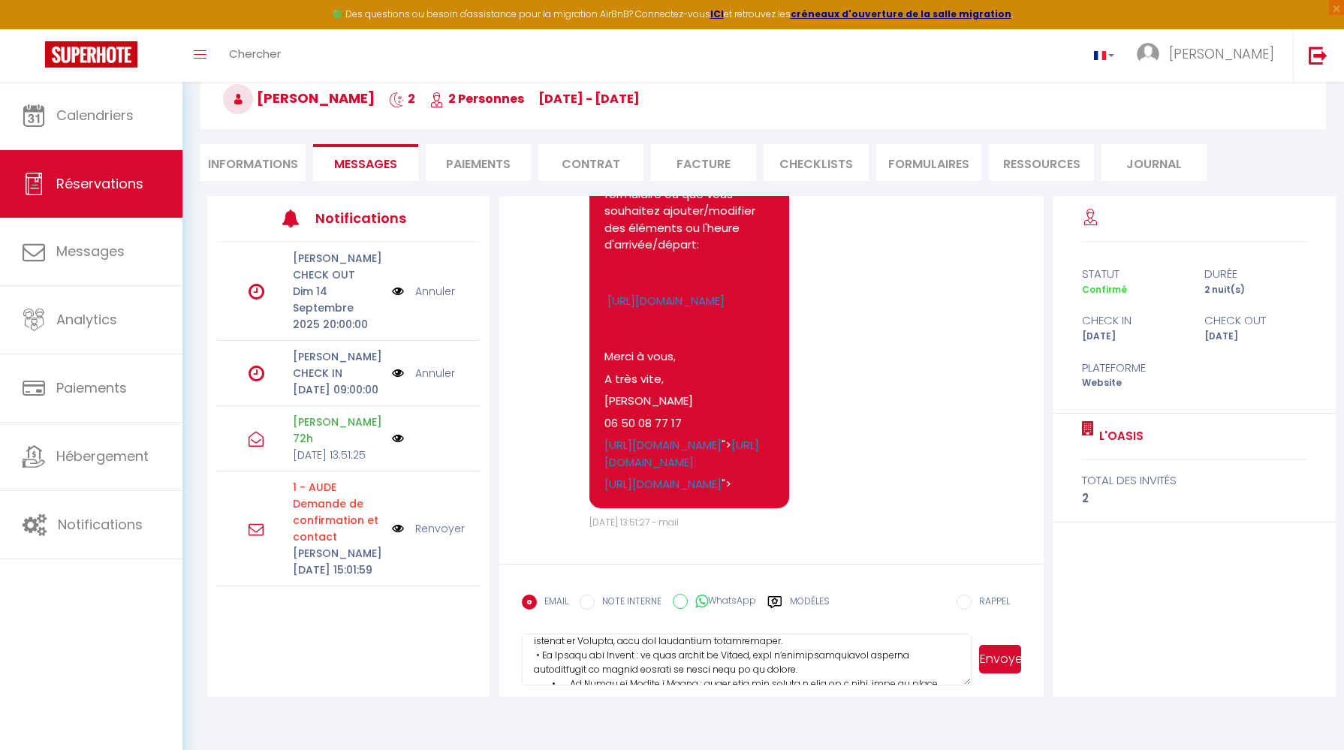
click at [629, 654] on textarea at bounding box center [747, 660] width 450 height 53
click at [580, 668] on textarea at bounding box center [747, 660] width 450 height 53
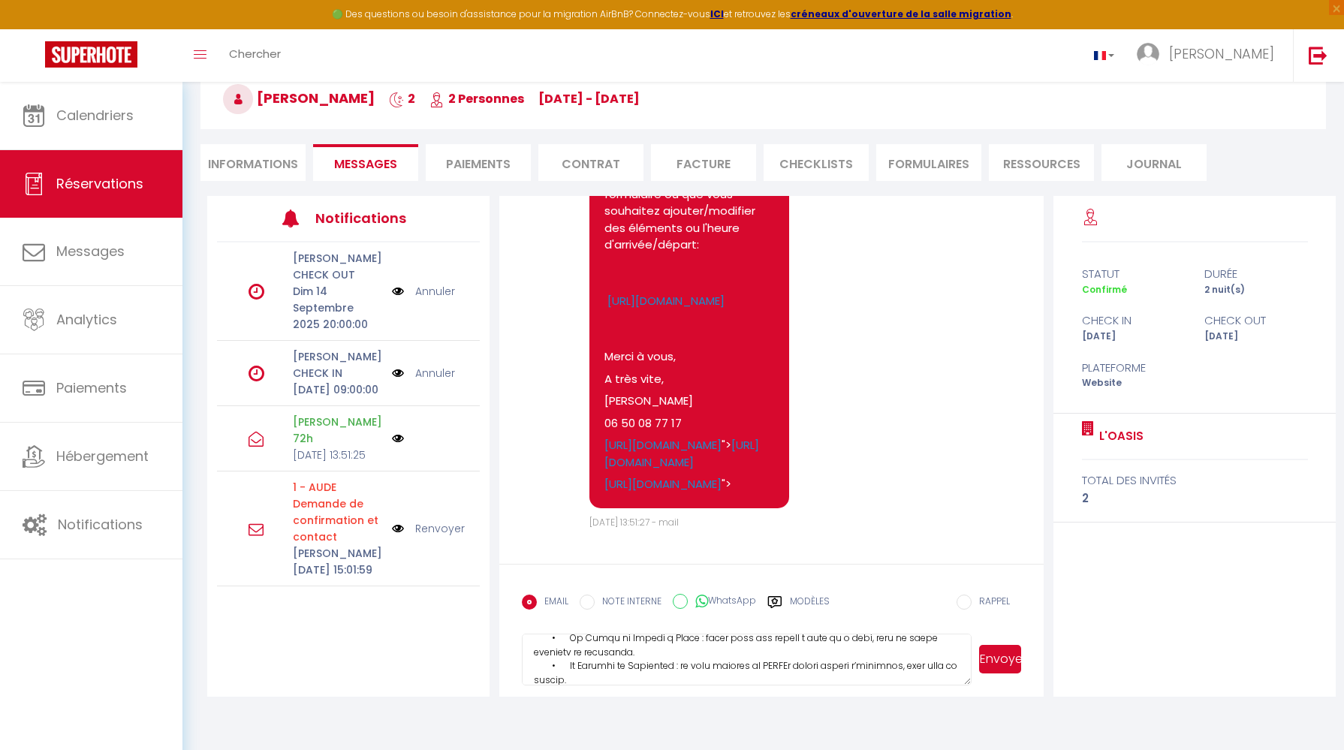
scroll to position [167, 0]
drag, startPoint x: 650, startPoint y: 656, endPoint x: 535, endPoint y: 647, distance: 114.6
click at [535, 647] on textarea at bounding box center [747, 660] width 450 height 53
click at [547, 664] on textarea at bounding box center [747, 660] width 450 height 53
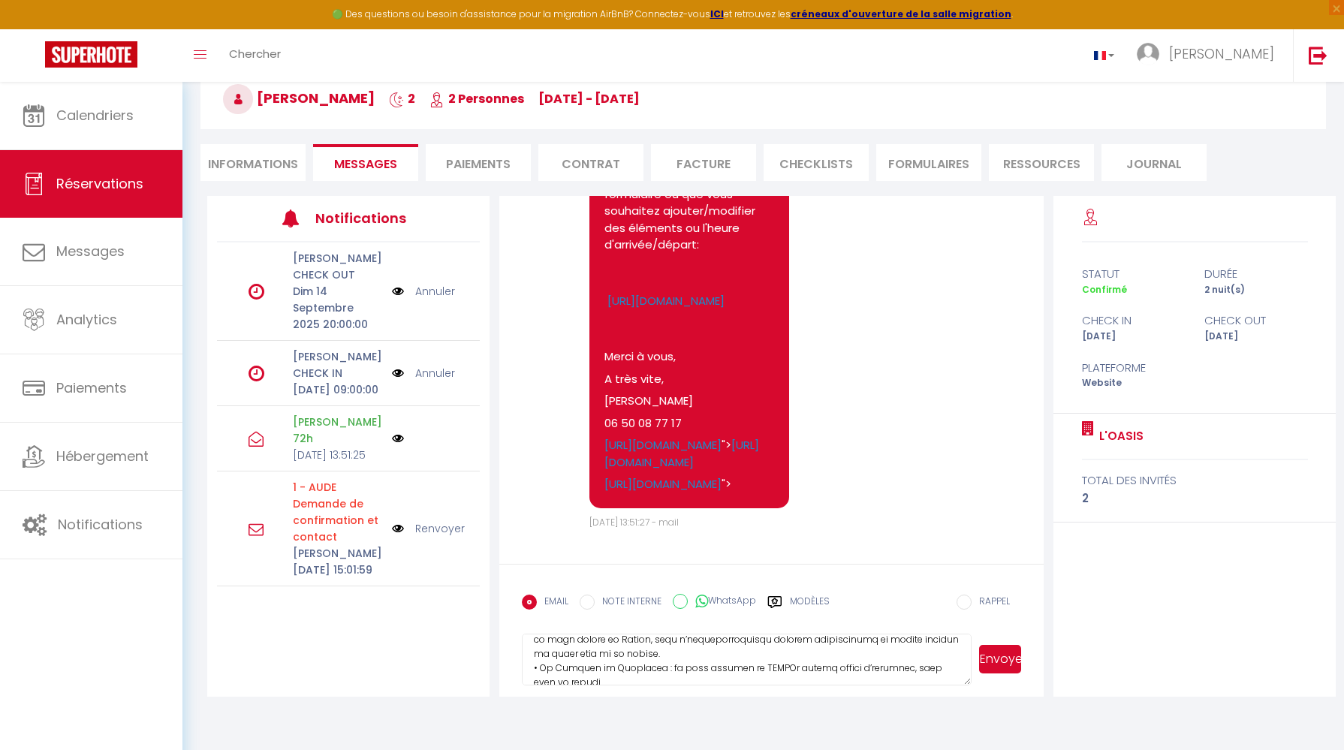
drag, startPoint x: 656, startPoint y: 668, endPoint x: 556, endPoint y: 667, distance: 99.9
click at [556, 667] on textarea at bounding box center [747, 660] width 450 height 53
click at [574, 649] on textarea at bounding box center [747, 660] width 450 height 53
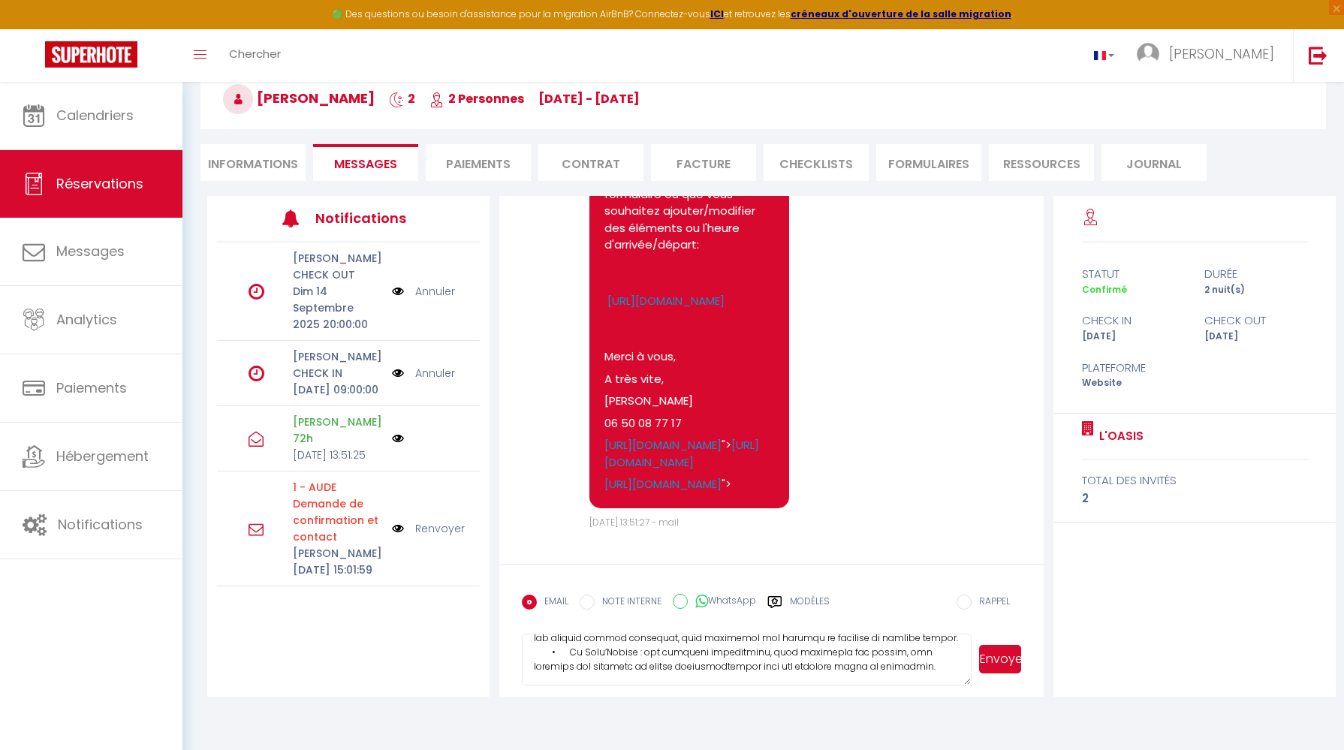
click at [568, 665] on textarea at bounding box center [747, 660] width 450 height 53
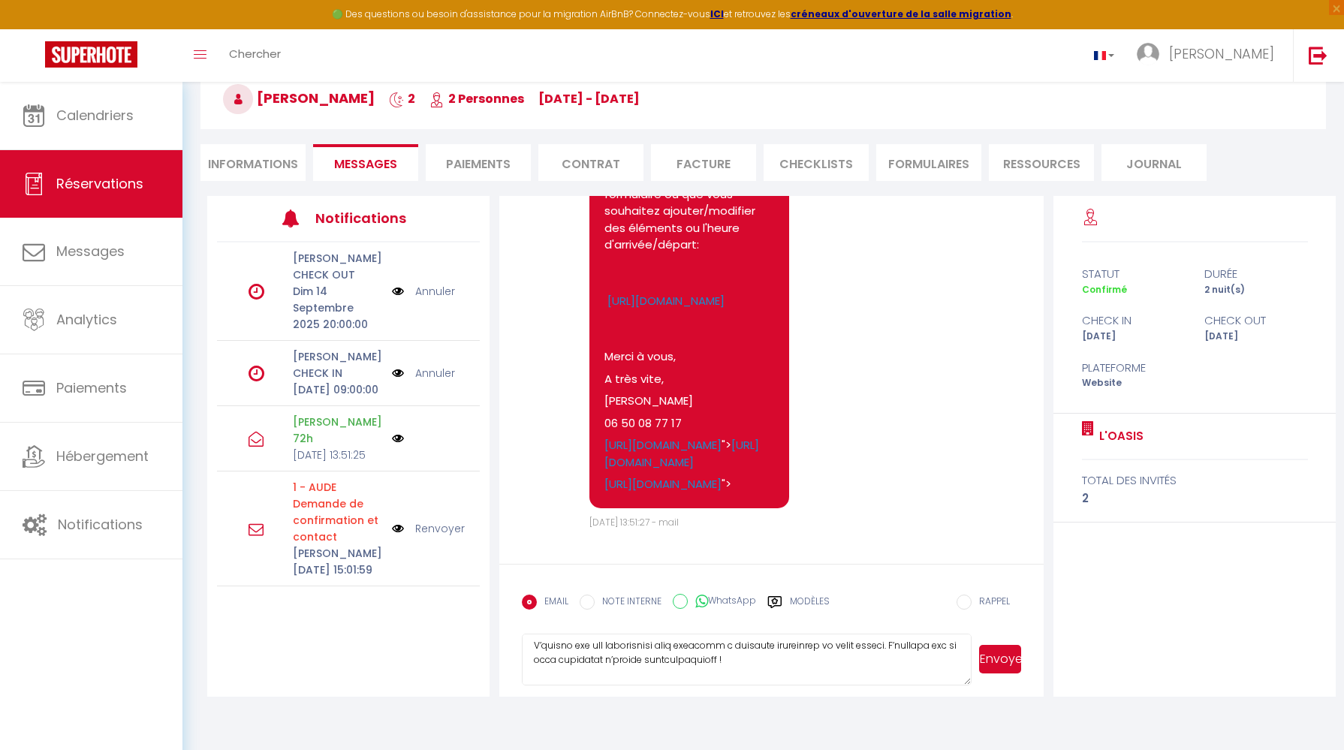
scroll to position [294, 0]
click at [894, 656] on textarea at bounding box center [747, 660] width 450 height 53
click at [939, 663] on textarea at bounding box center [747, 660] width 450 height 53
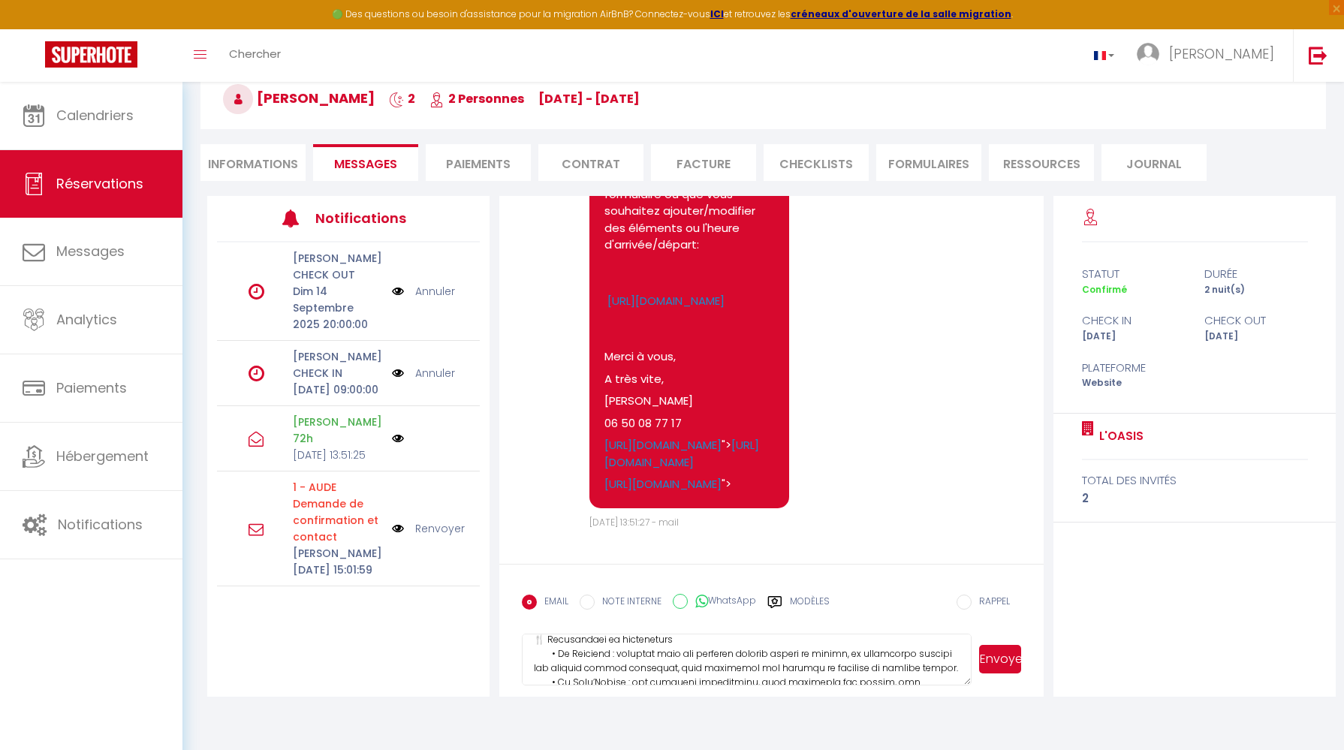
scroll to position [0, 0]
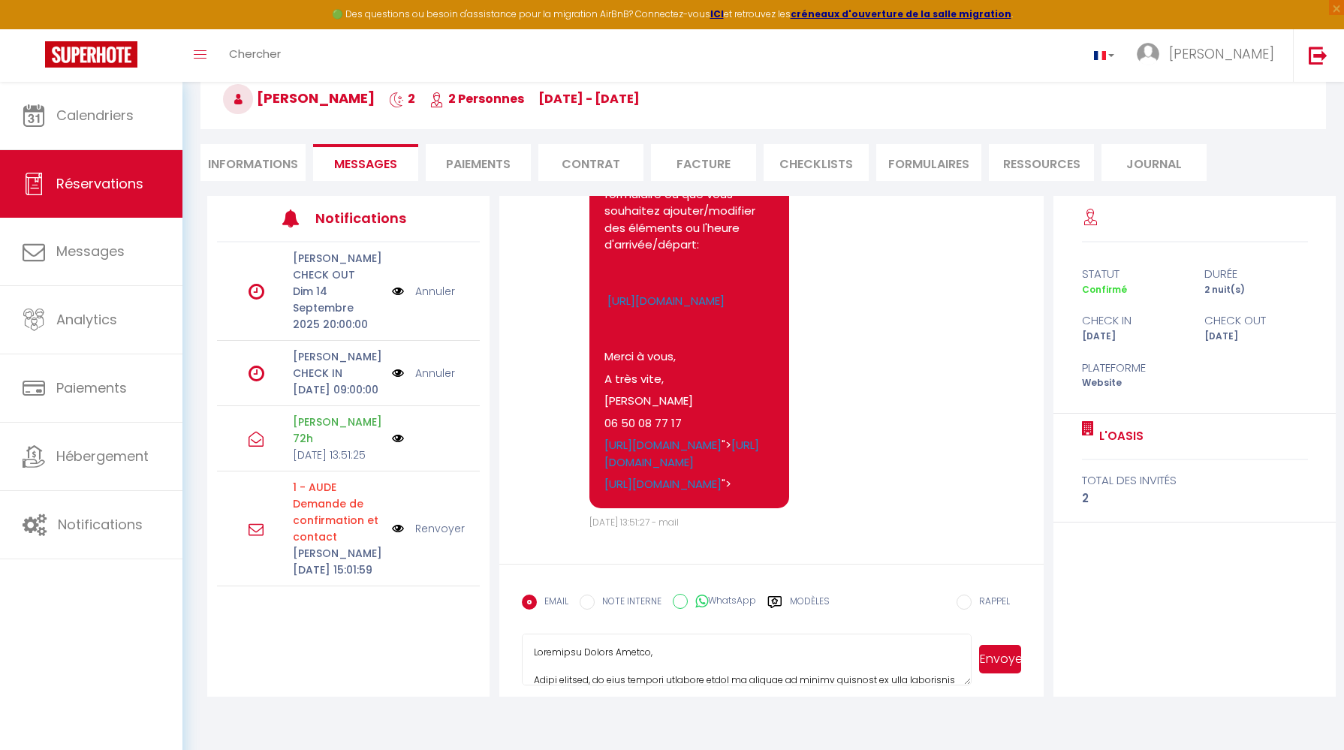
click at [618, 676] on textarea at bounding box center [747, 660] width 450 height 53
click at [614, 670] on textarea at bounding box center [747, 660] width 450 height 53
drag, startPoint x: 580, startPoint y: 652, endPoint x: 487, endPoint y: 651, distance: 92.4
click at [487, 651] on div "Notifications [PERSON_NAME] CHECK OUT [DATE] 20:00:00 Annuler [PERSON_NAME] IN …" at bounding box center [771, 446] width 1129 height 501
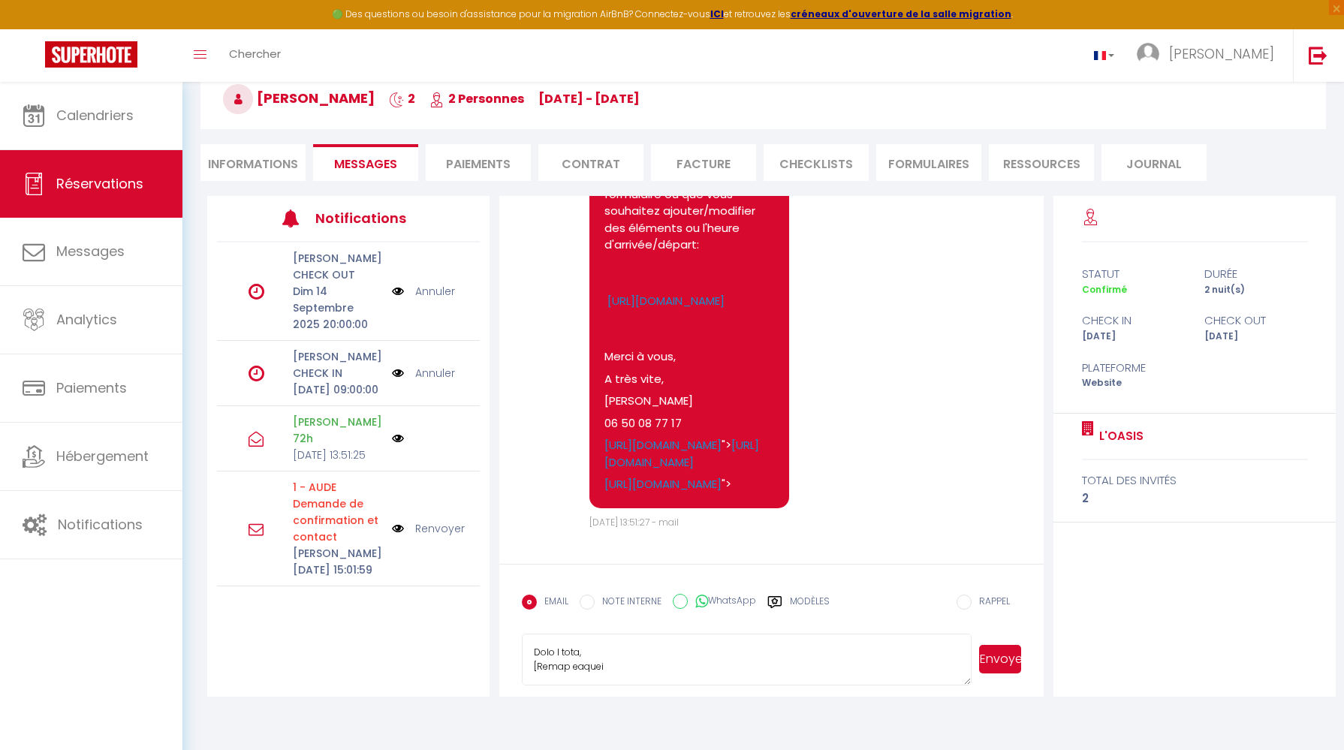
drag, startPoint x: 626, startPoint y: 668, endPoint x: 535, endPoint y: 659, distance: 91.3
click at [535, 659] on textarea at bounding box center [747, 660] width 450 height 53
type textarea "Lo-ipsumdo Sitame Consec, Adipi elitsed, do eius tempori utlabore etdol ma aliq…"
click at [1006, 653] on button "Envoyer" at bounding box center [1000, 659] width 43 height 29
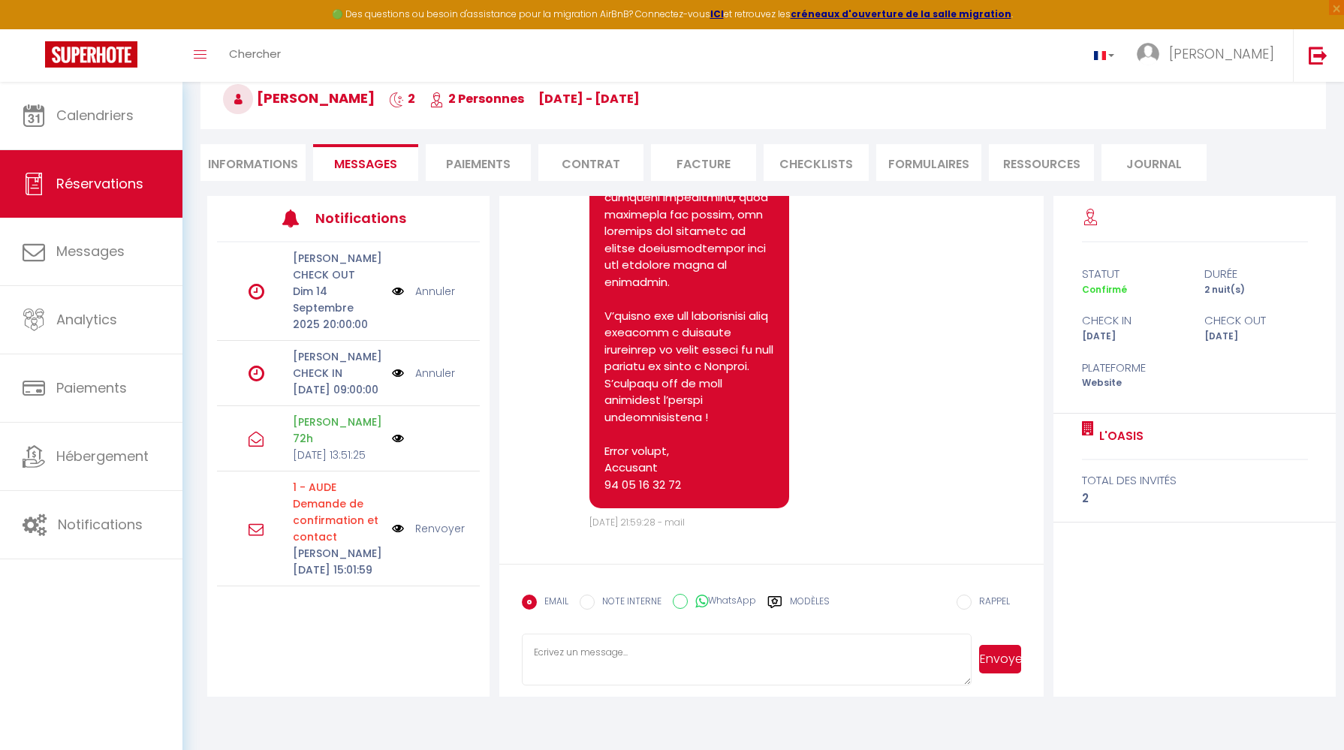
scroll to position [0, 0]
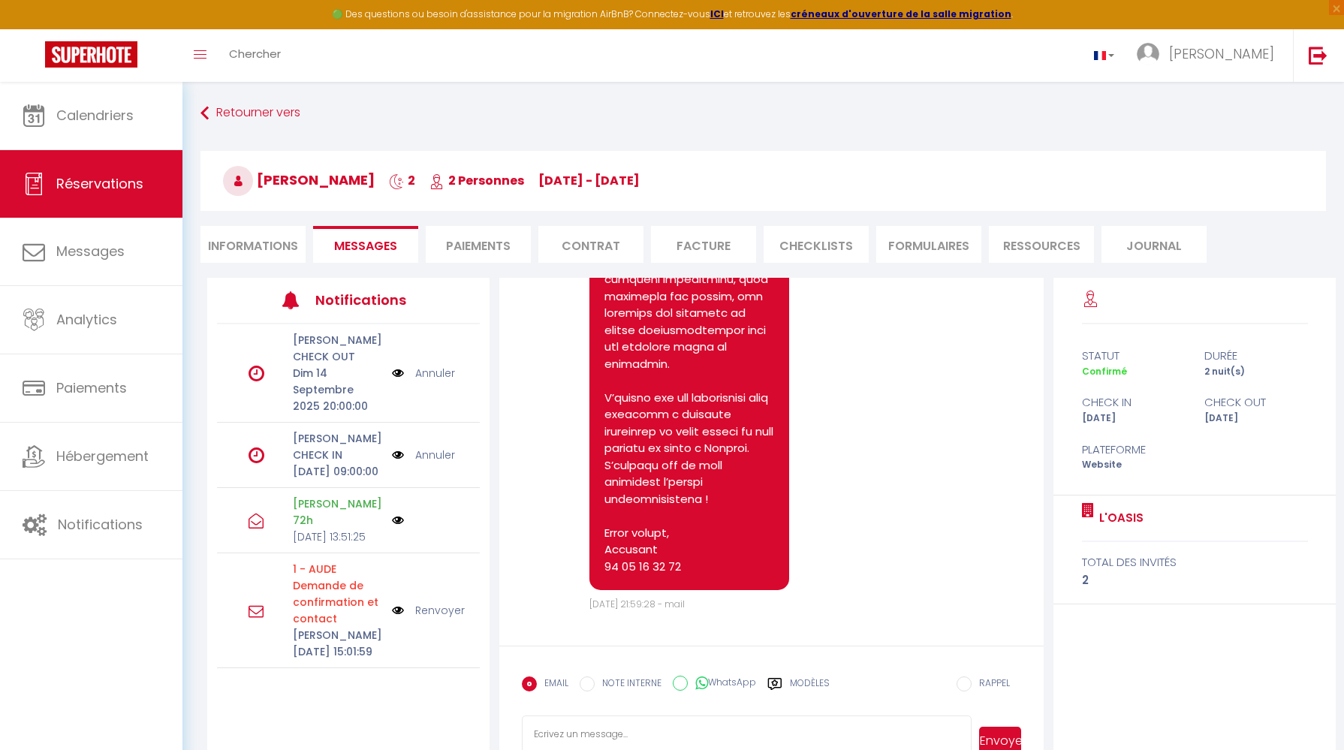
click at [285, 242] on li "Informations" at bounding box center [253, 244] width 105 height 37
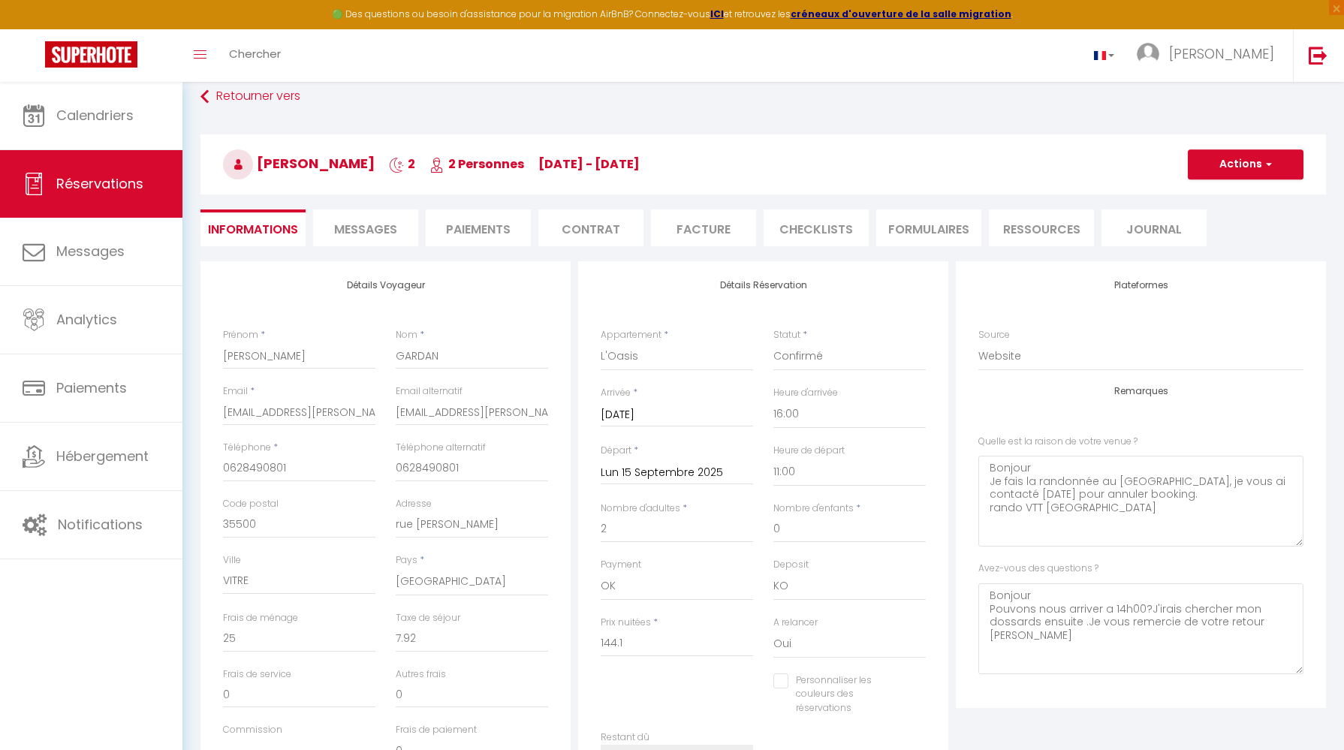
scroll to position [17, 0]
checkbox input "false"
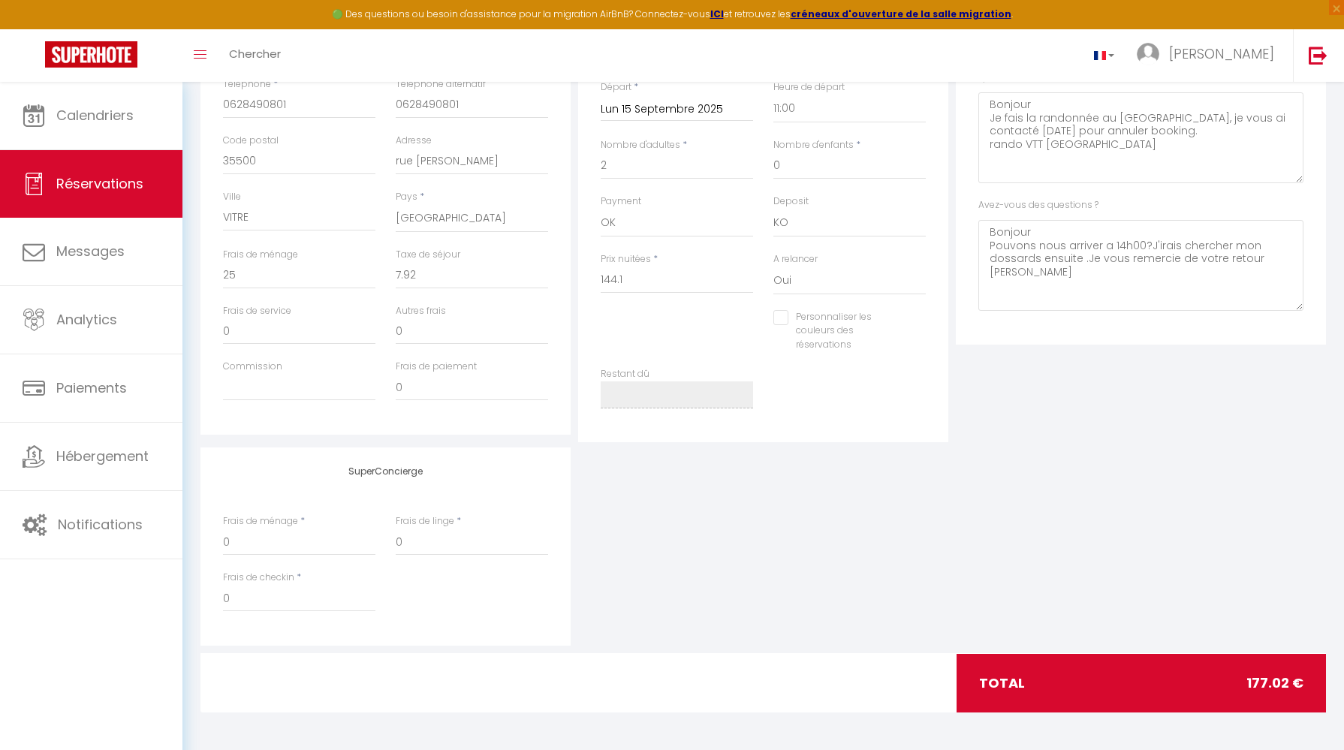
scroll to position [0, 0]
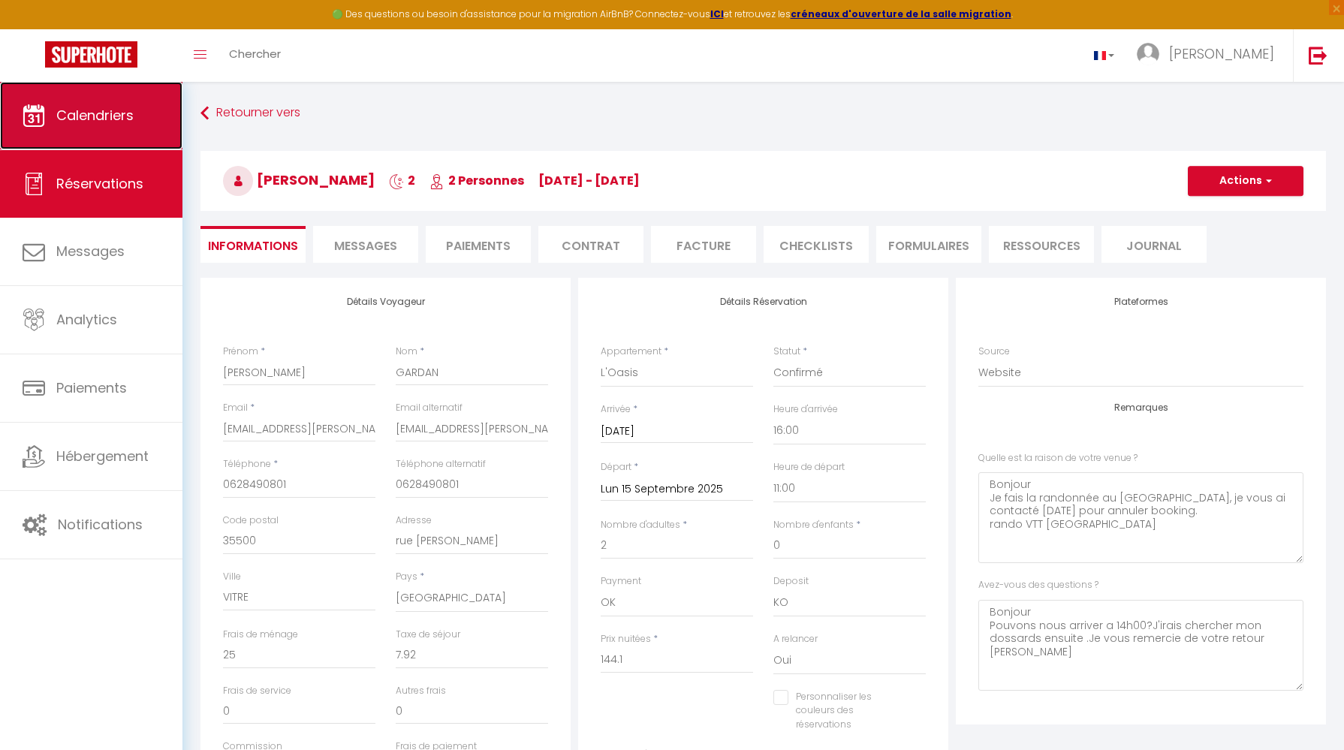
click at [150, 138] on link "Calendriers" at bounding box center [91, 116] width 182 height 68
